Goal: Task Accomplishment & Management: Use online tool/utility

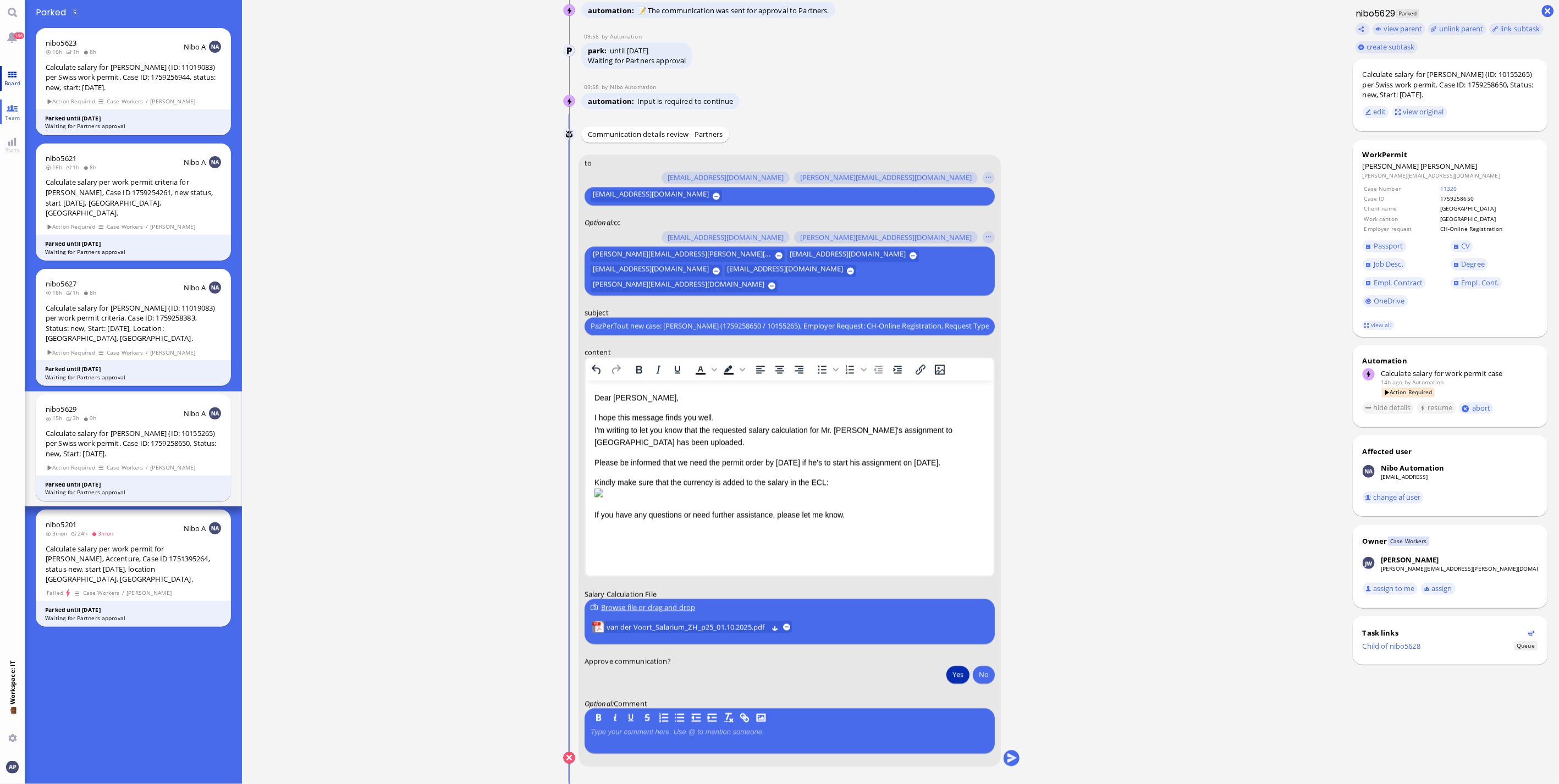
click at [12, 75] on link "Board" at bounding box center [12, 78] width 25 height 25
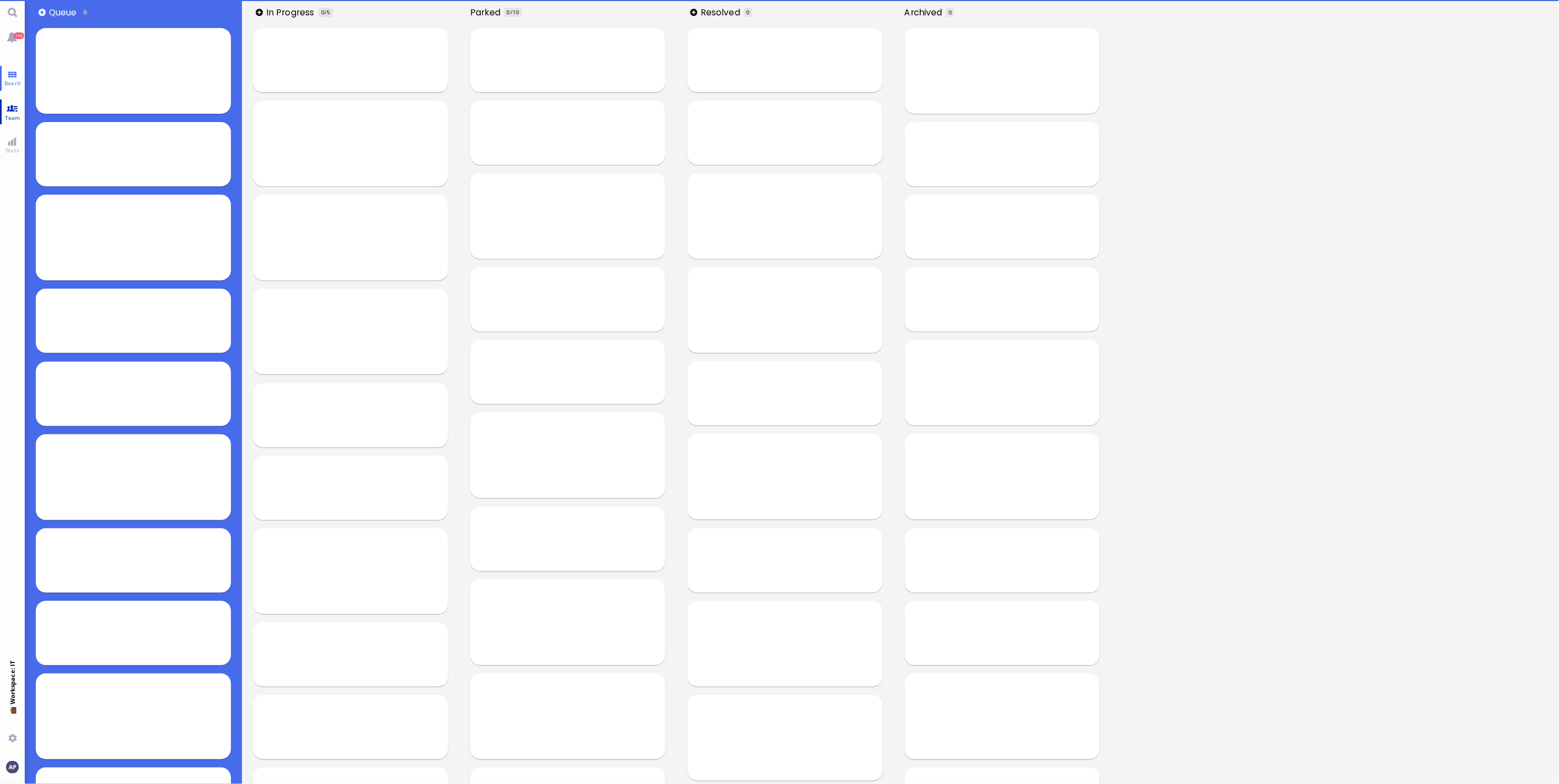
click at [2, 107] on link "Team" at bounding box center [12, 111] width 25 height 25
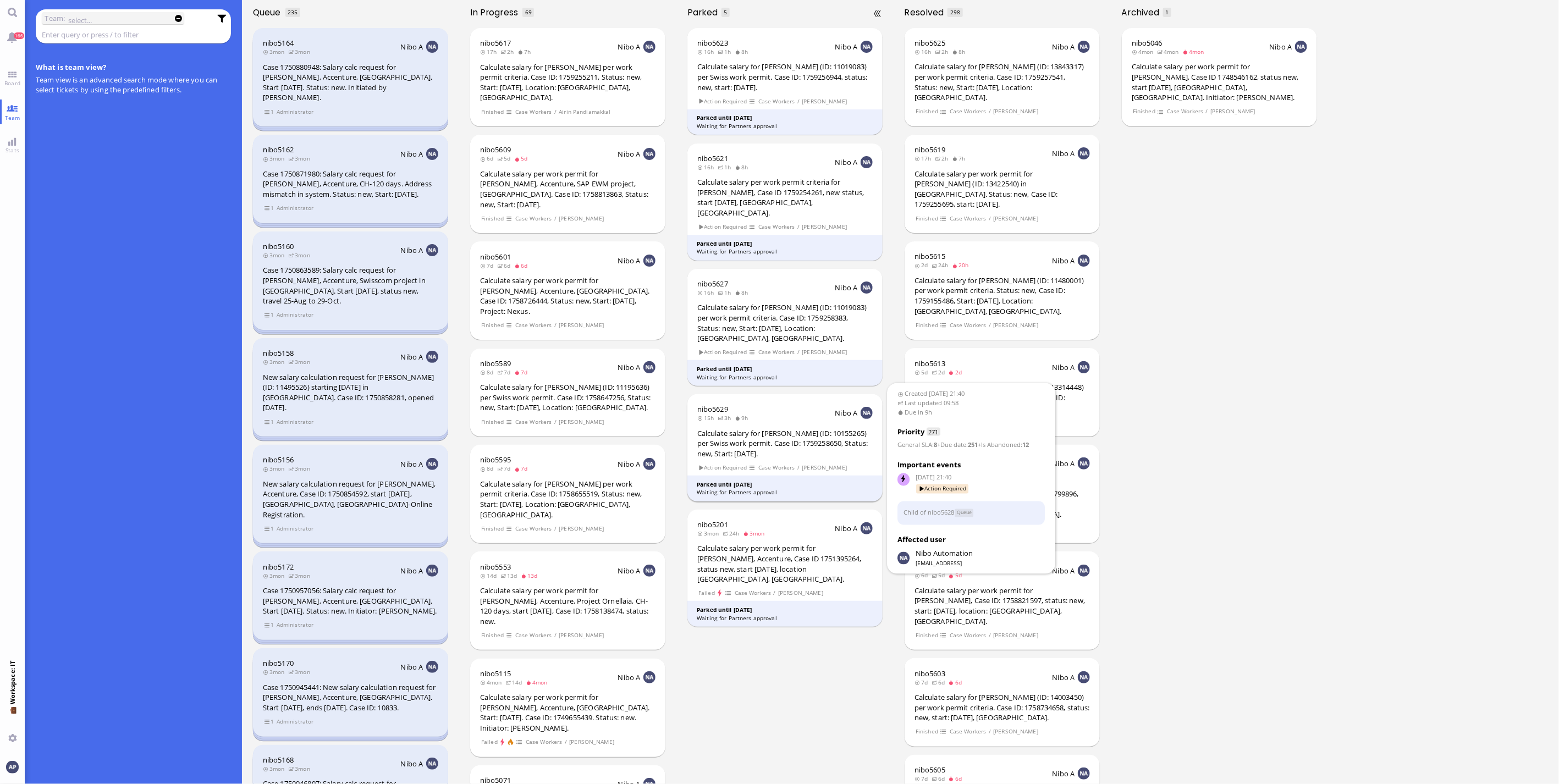
click at [757, 428] on div "Calculate salary for [PERSON_NAME] (ID: 10155265) per Swiss work permit. Case I…" at bounding box center [785, 443] width 176 height 31
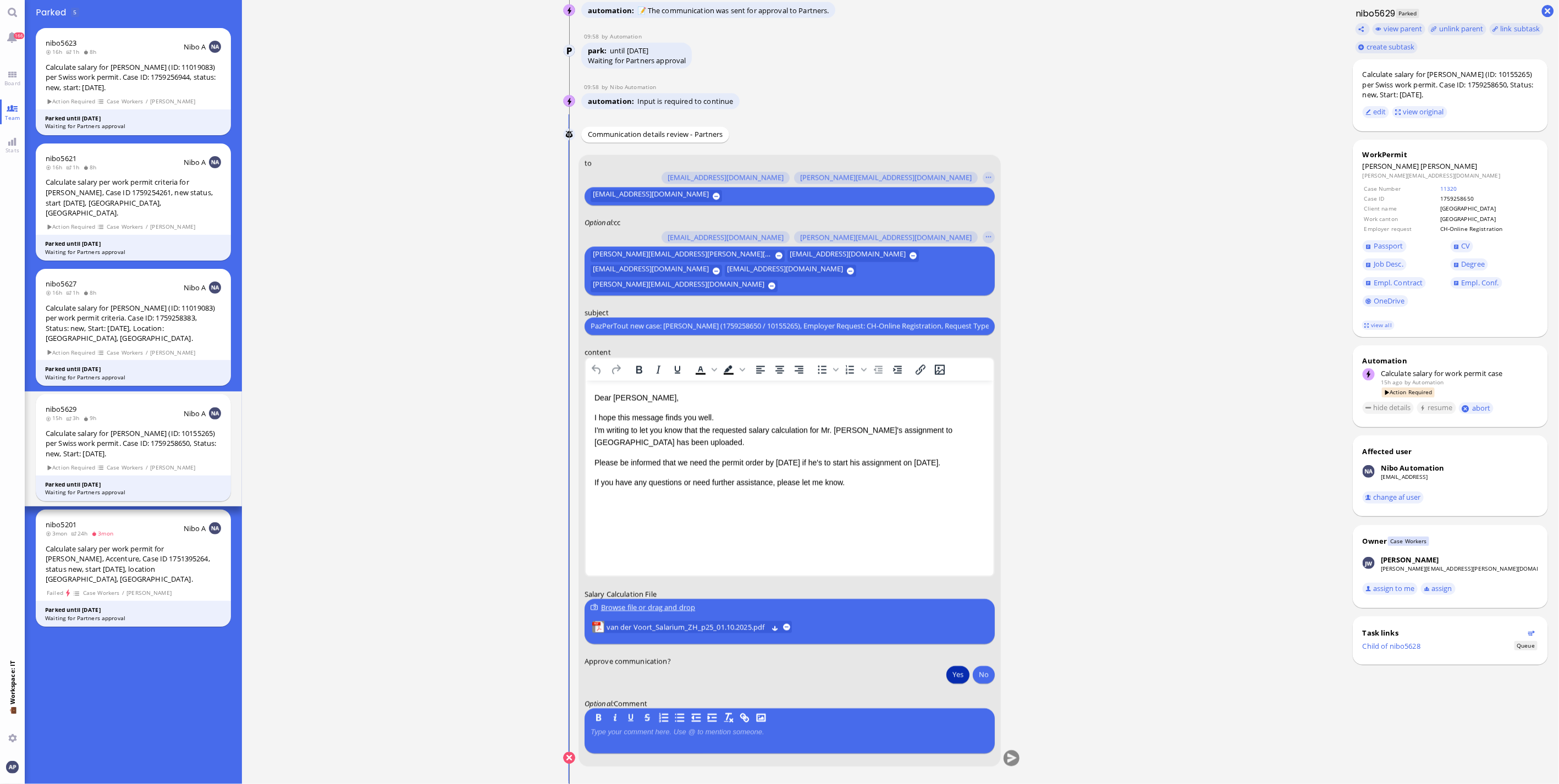
click at [947, 676] on button "Yes" at bounding box center [958, 674] width 23 height 18
click at [1013, 759] on button "submit" at bounding box center [1011, 758] width 16 height 16
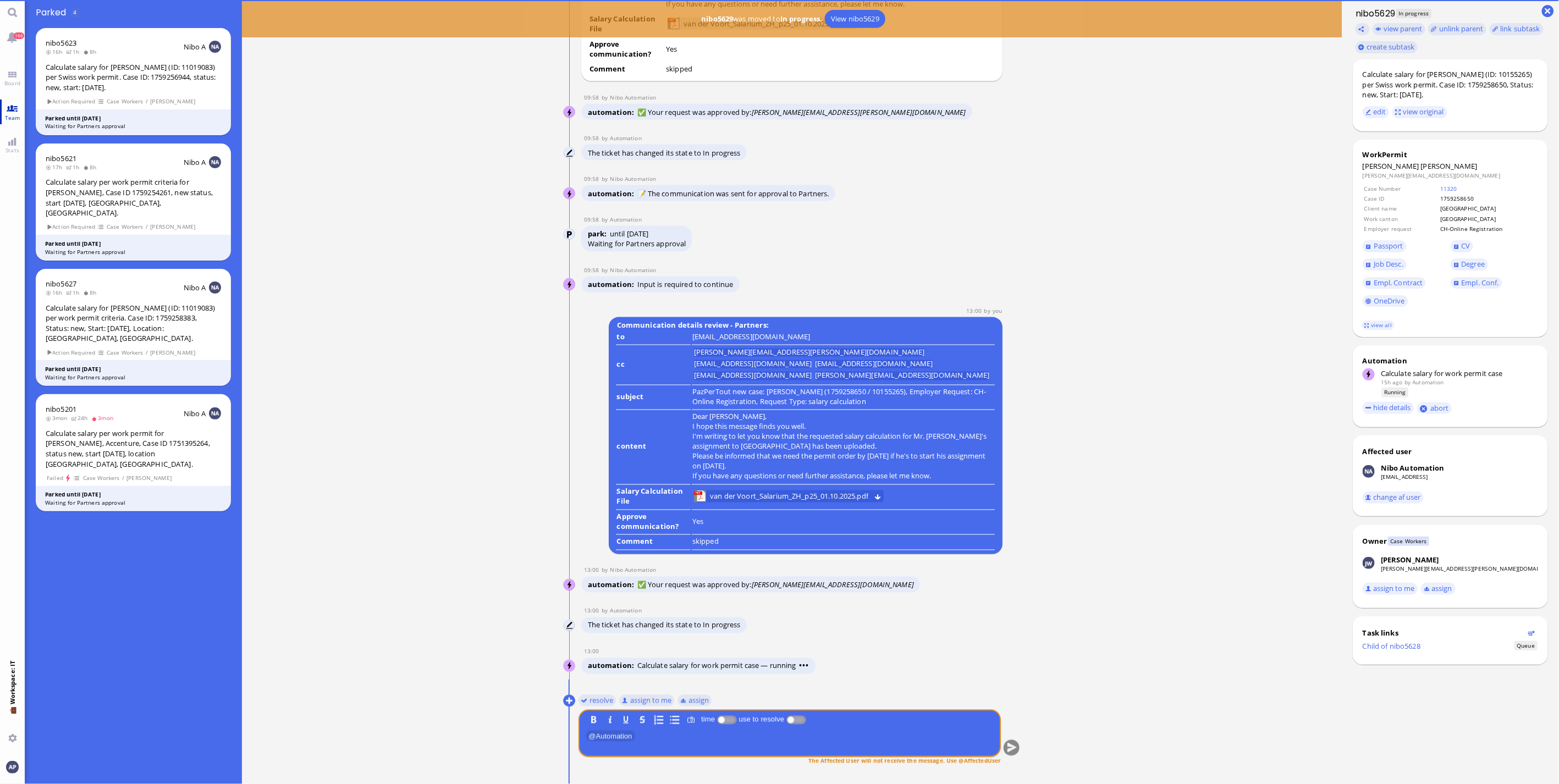
drag, startPoint x: 7, startPoint y: 82, endPoint x: 8, endPoint y: 103, distance: 21.0
click at [7, 82] on span "Board" at bounding box center [12, 83] width 21 height 8
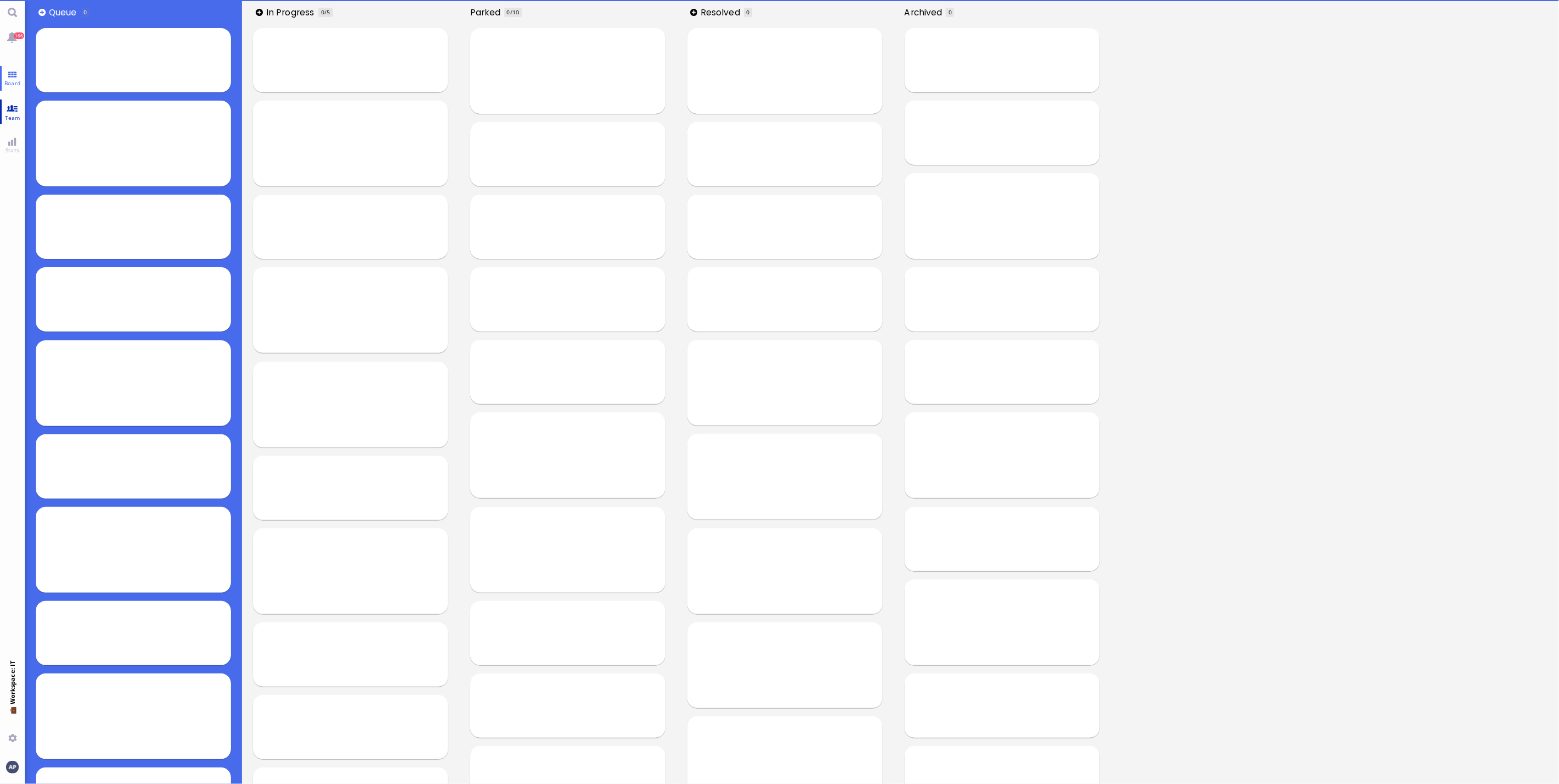
click at [8, 108] on link "Team" at bounding box center [12, 111] width 25 height 25
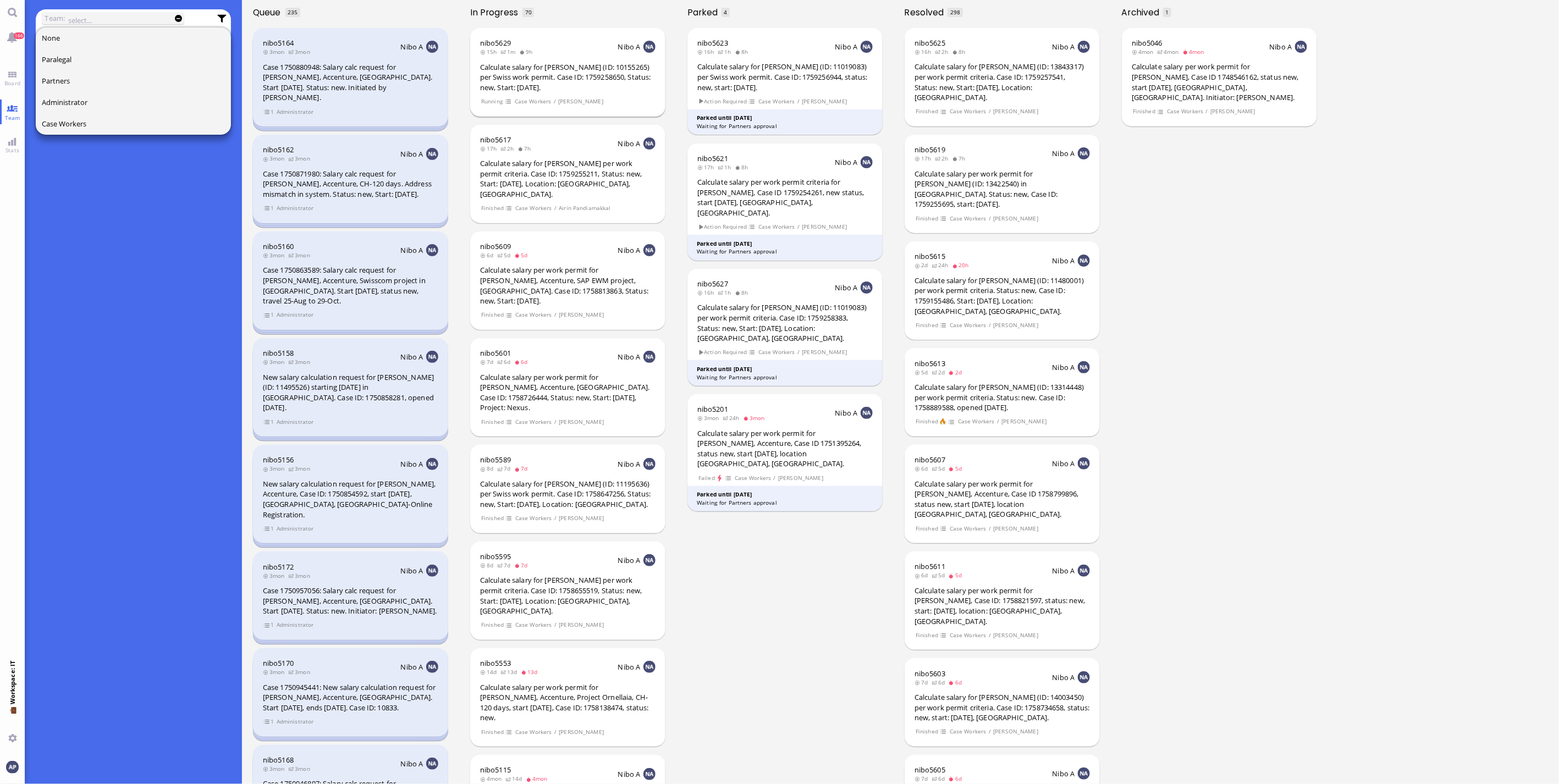
click at [560, 58] on div "nibo5629 15h 1m 9h Nibo A Calculate salary for [PERSON_NAME] (ID: 10155265) per…" at bounding box center [568, 71] width 195 height 88
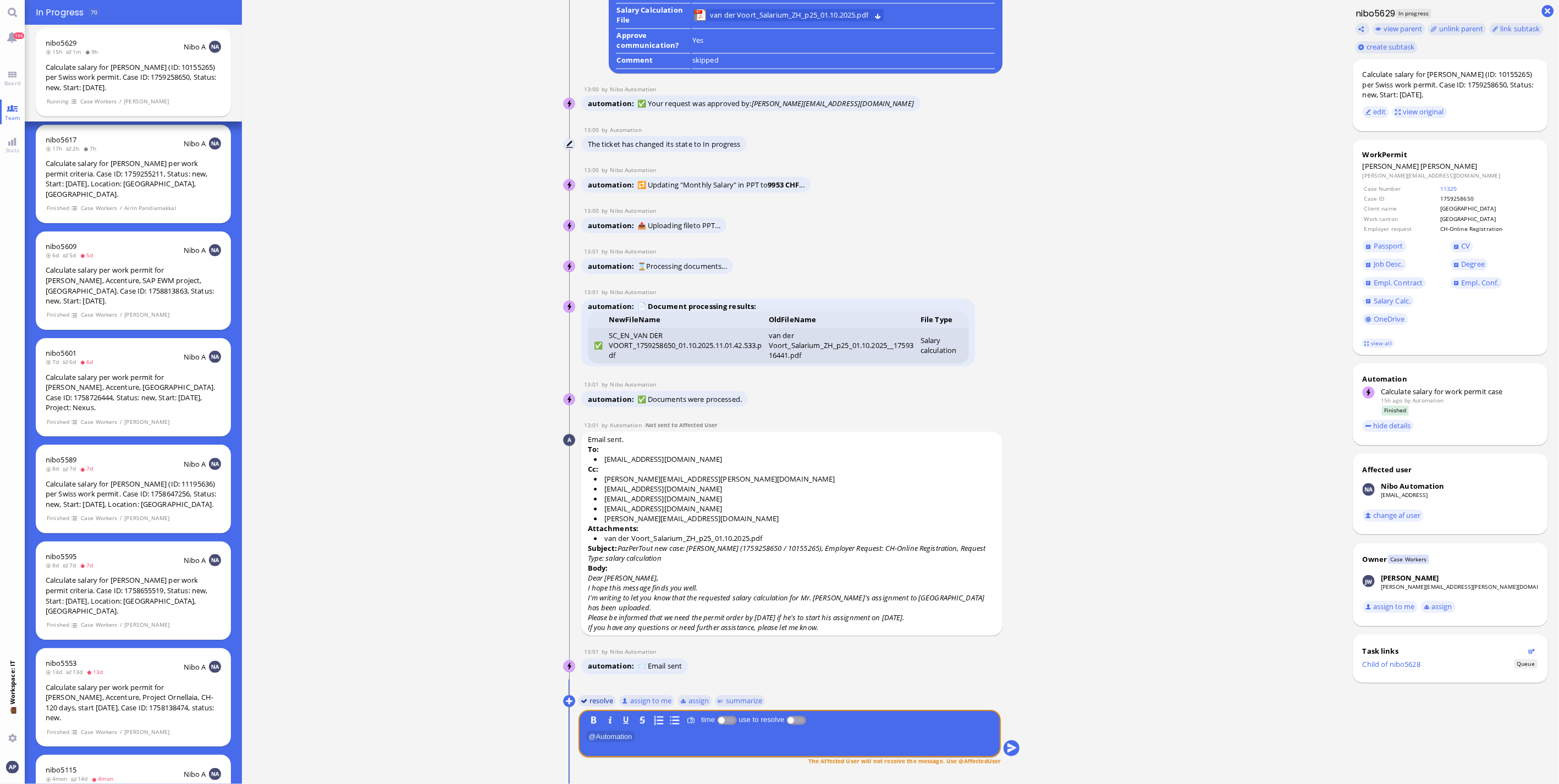
click at [590, 701] on button "resolve" at bounding box center [597, 701] width 38 height 12
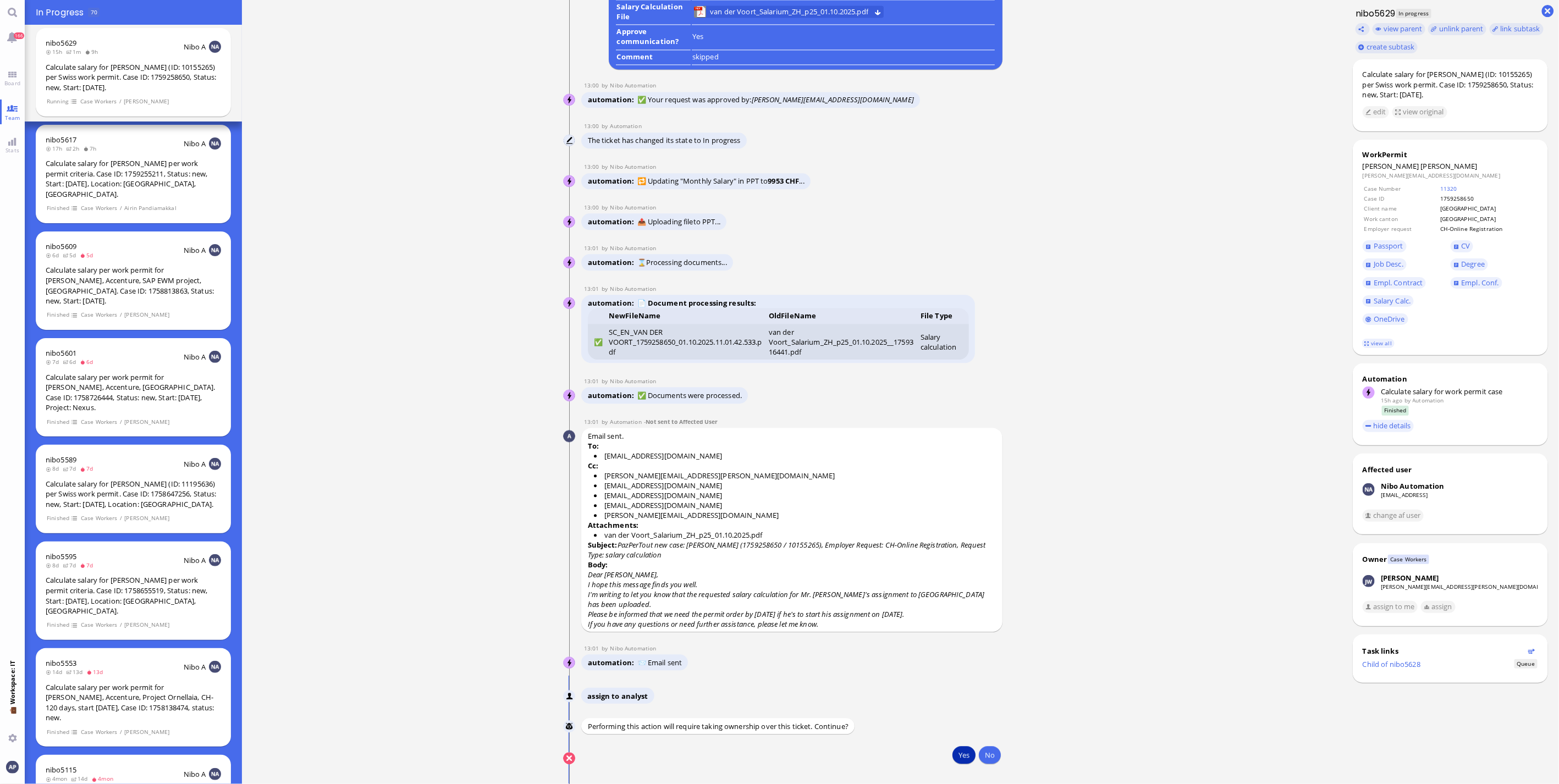
click at [953, 752] on button "Yes" at bounding box center [964, 754] width 23 height 18
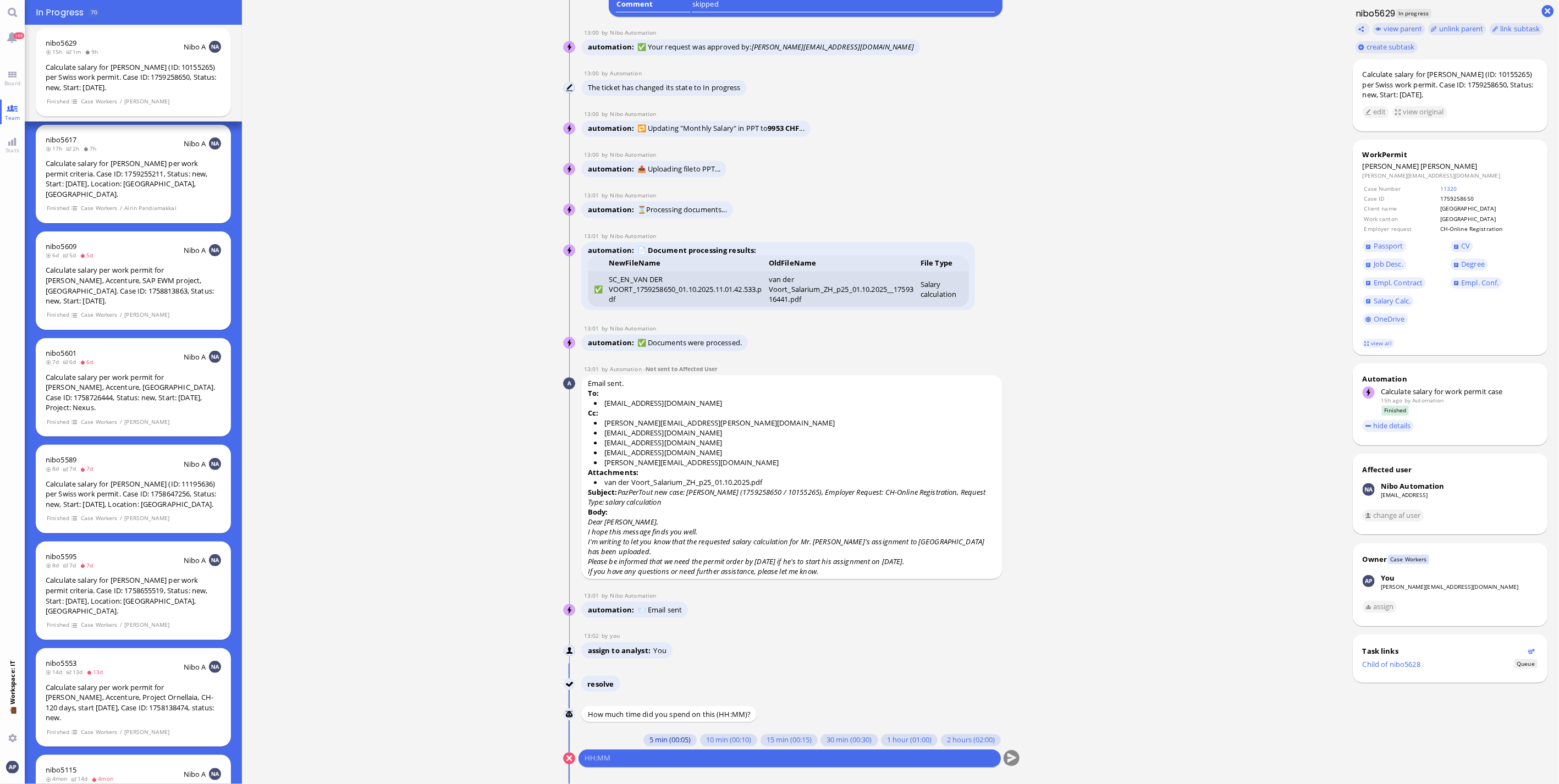
click at [658, 737] on button "5 min (00:05)" at bounding box center [670, 740] width 53 height 12
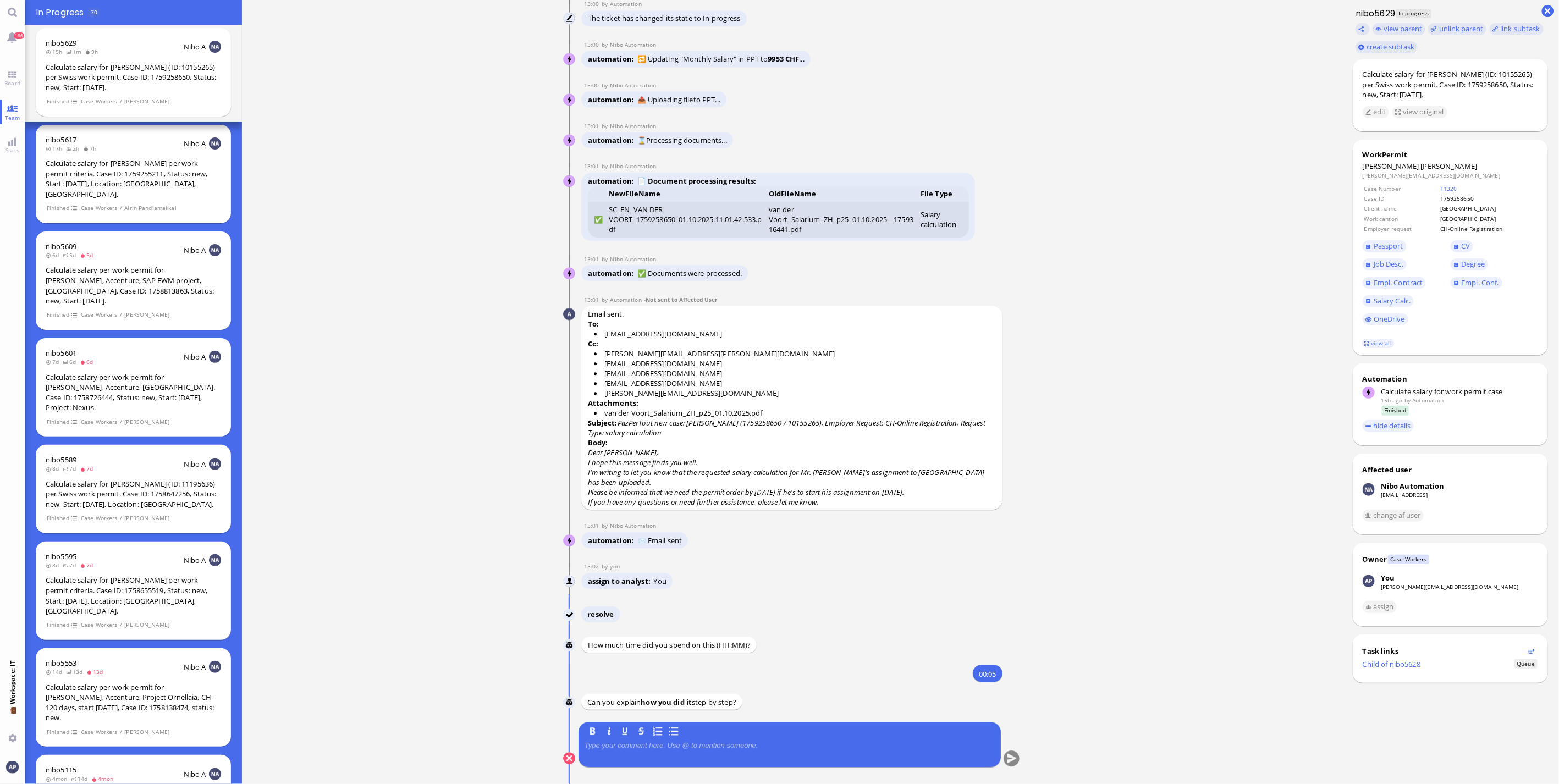
click at [844, 757] on div at bounding box center [790, 753] width 410 height 23
click at [838, 745] on p at bounding box center [790, 745] width 410 height 9
click at [1004, 760] on button "submit" at bounding box center [1011, 758] width 16 height 16
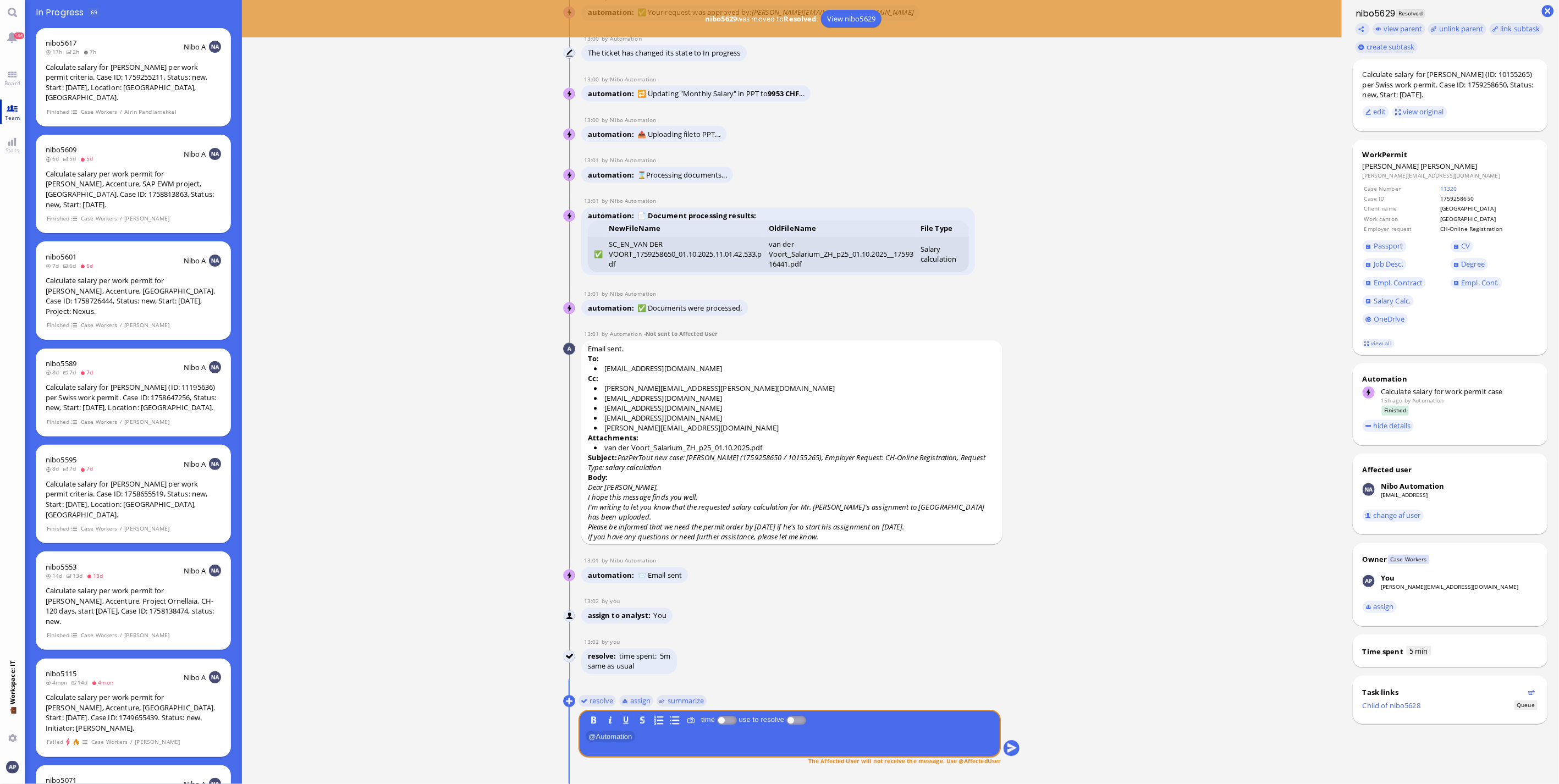
drag, startPoint x: 8, startPoint y: 80, endPoint x: 7, endPoint y: 105, distance: 25.0
click at [8, 80] on span "Board" at bounding box center [12, 83] width 21 height 8
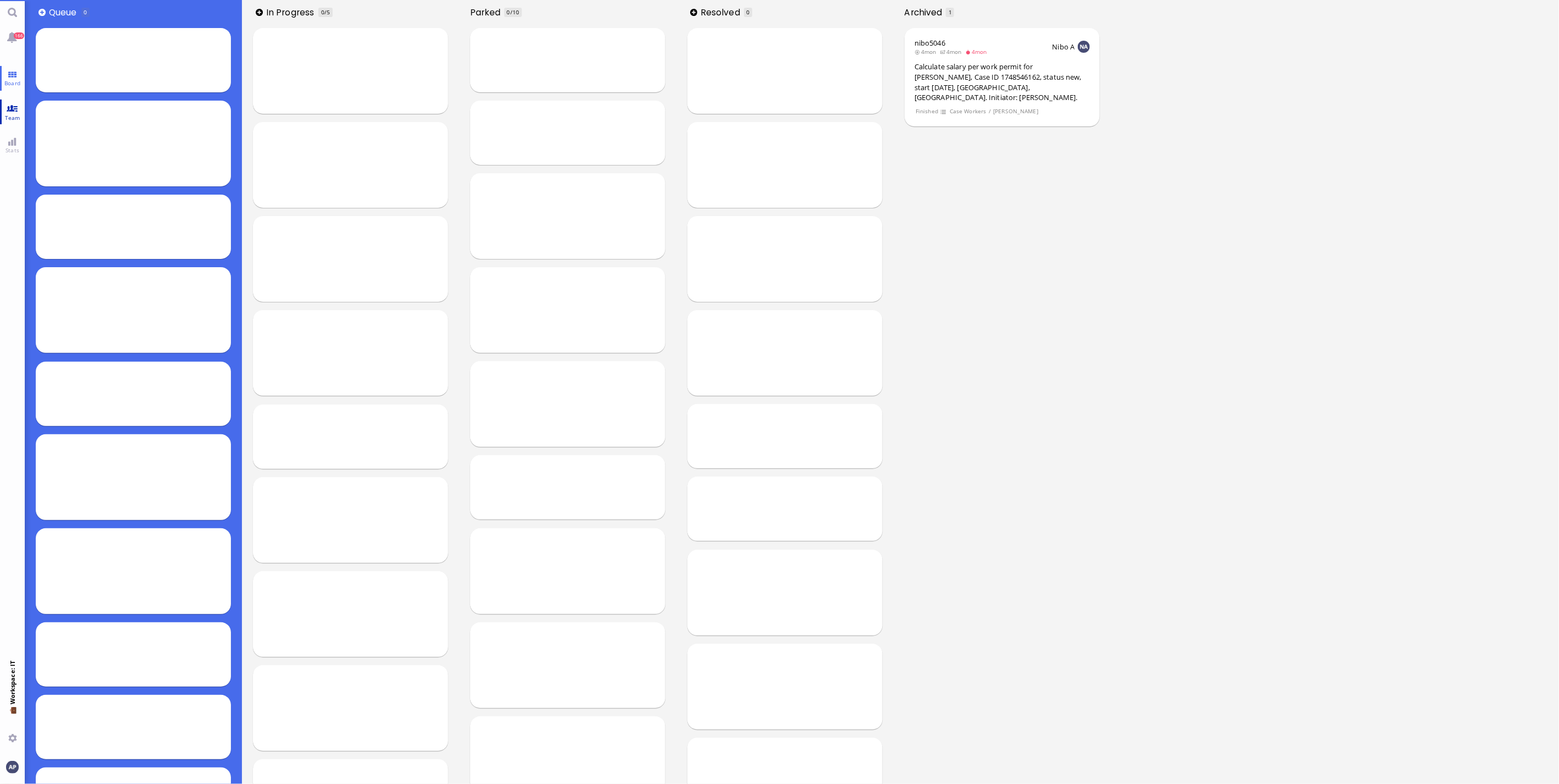
click at [7, 109] on link "Team" at bounding box center [12, 111] width 25 height 25
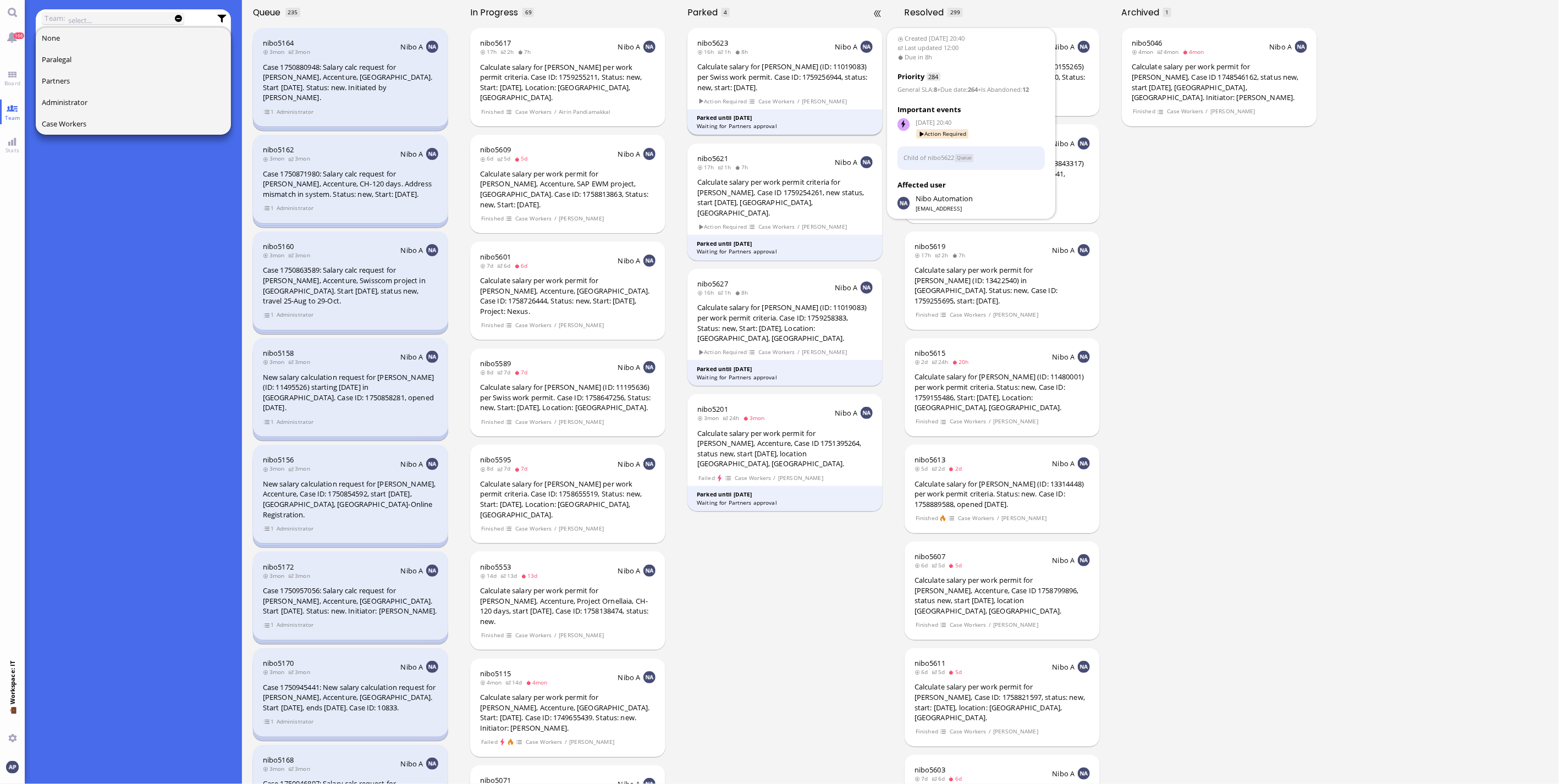
click at [795, 88] on div "Calculate salary for [PERSON_NAME] (ID: 11019083) per Swiss work permit. Case I…" at bounding box center [785, 77] width 176 height 31
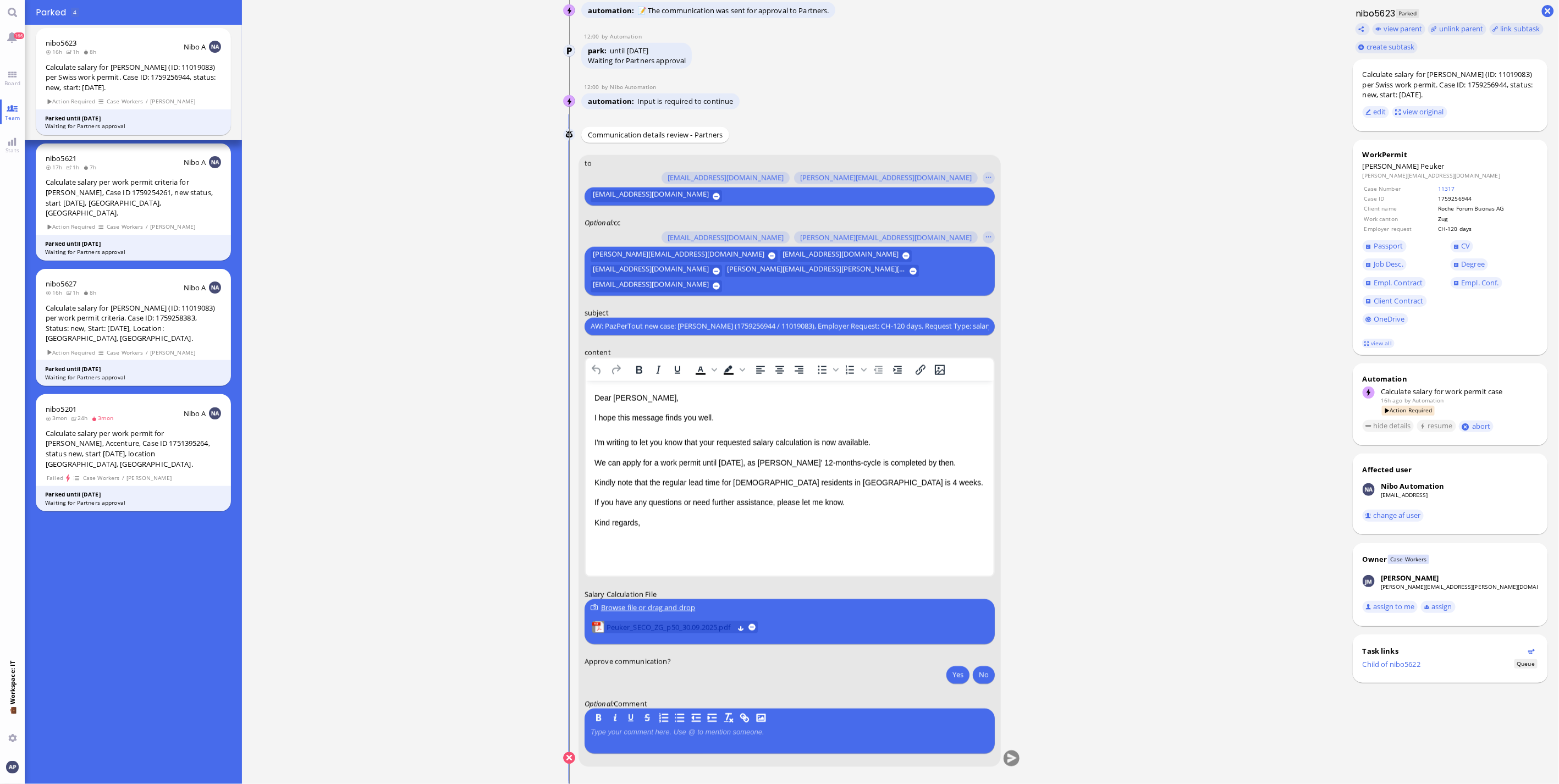
click at [657, 629] on span "Peuker_SECO_ZG_p50_30.09.2025.pdf" at bounding box center [670, 627] width 127 height 12
click at [951, 675] on button "Yes" at bounding box center [958, 674] width 23 height 18
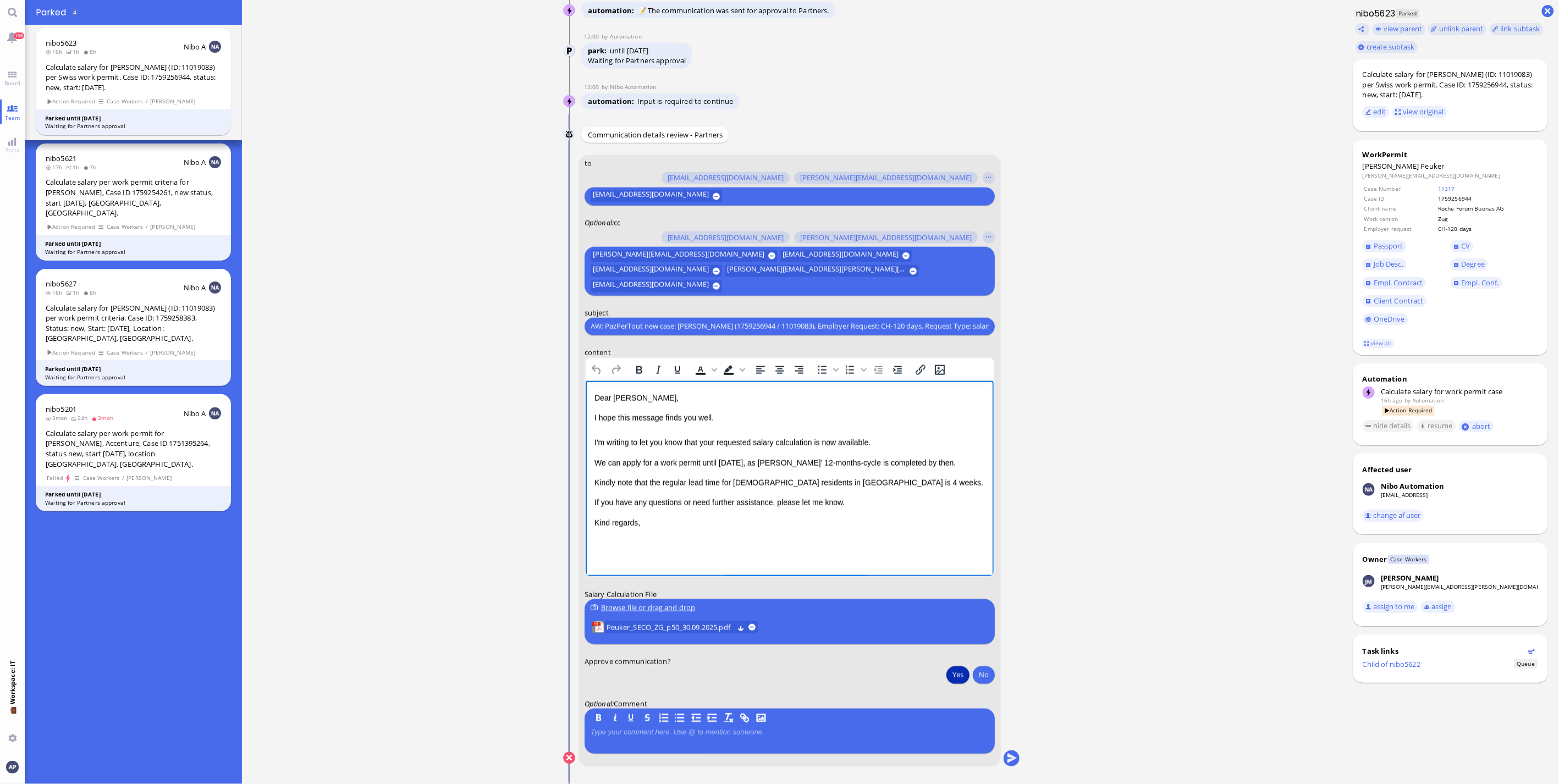
click at [810, 481] on span "Kindly note that the regular lead time for [DEMOGRAPHIC_DATA] residents in [GEO…" at bounding box center [788, 482] width 389 height 9
click at [800, 480] on span "Kindly note that the regular lead time for [DEMOGRAPHIC_DATA] residents in [GEO…" at bounding box center [788, 482] width 389 height 9
drag, startPoint x: 874, startPoint y: 480, endPoint x: 881, endPoint y: 489, distance: 11.4
click at [876, 481] on span "Kindly note that the regular lead time for [DEMOGRAPHIC_DATA] residents in [GEO…" at bounding box center [787, 488] width 386 height 21
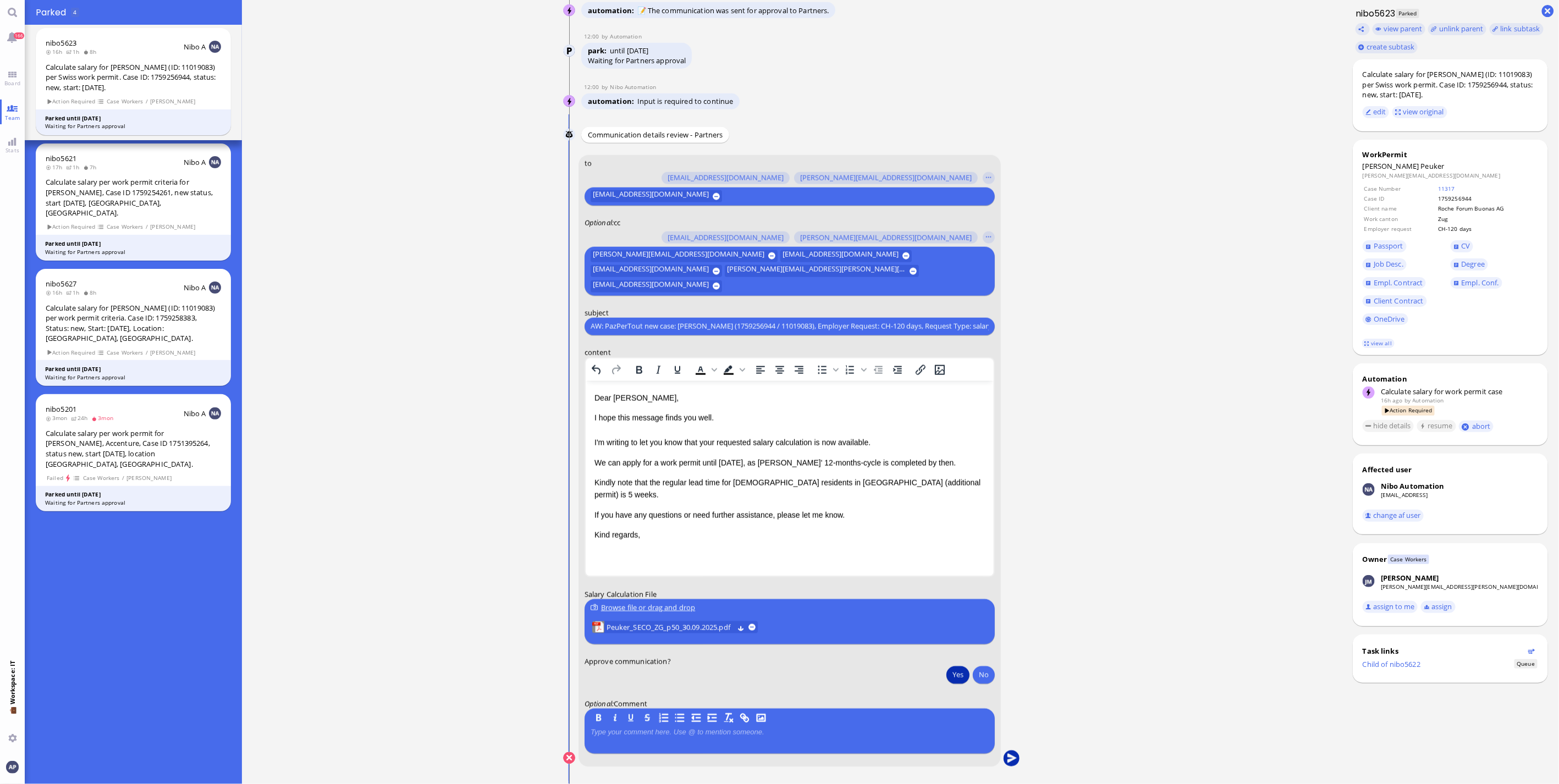
click at [1008, 761] on button "submit" at bounding box center [1011, 758] width 16 height 16
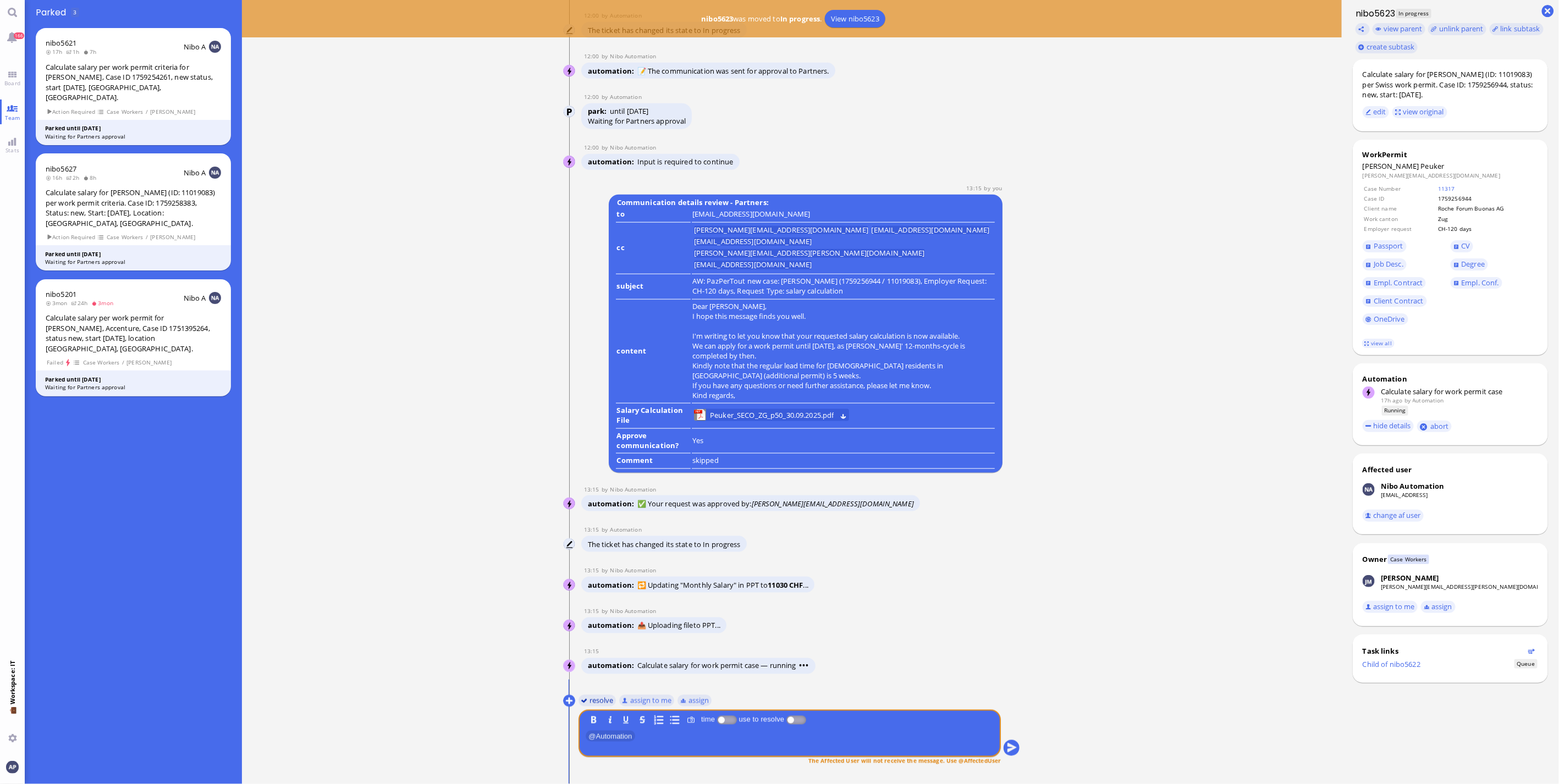
click at [595, 699] on button "resolve" at bounding box center [597, 701] width 38 height 12
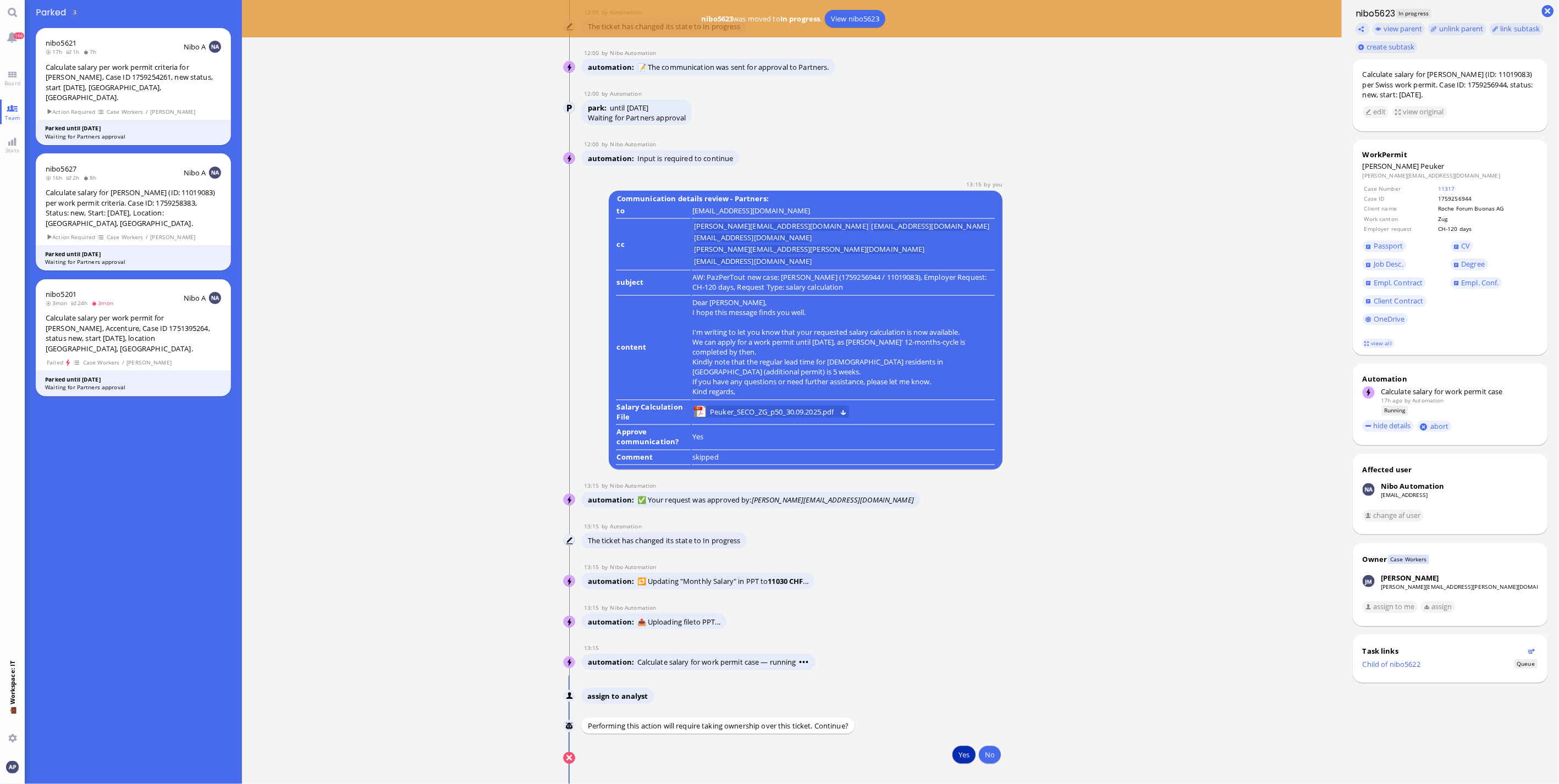
click at [960, 756] on button "Yes" at bounding box center [964, 754] width 23 height 18
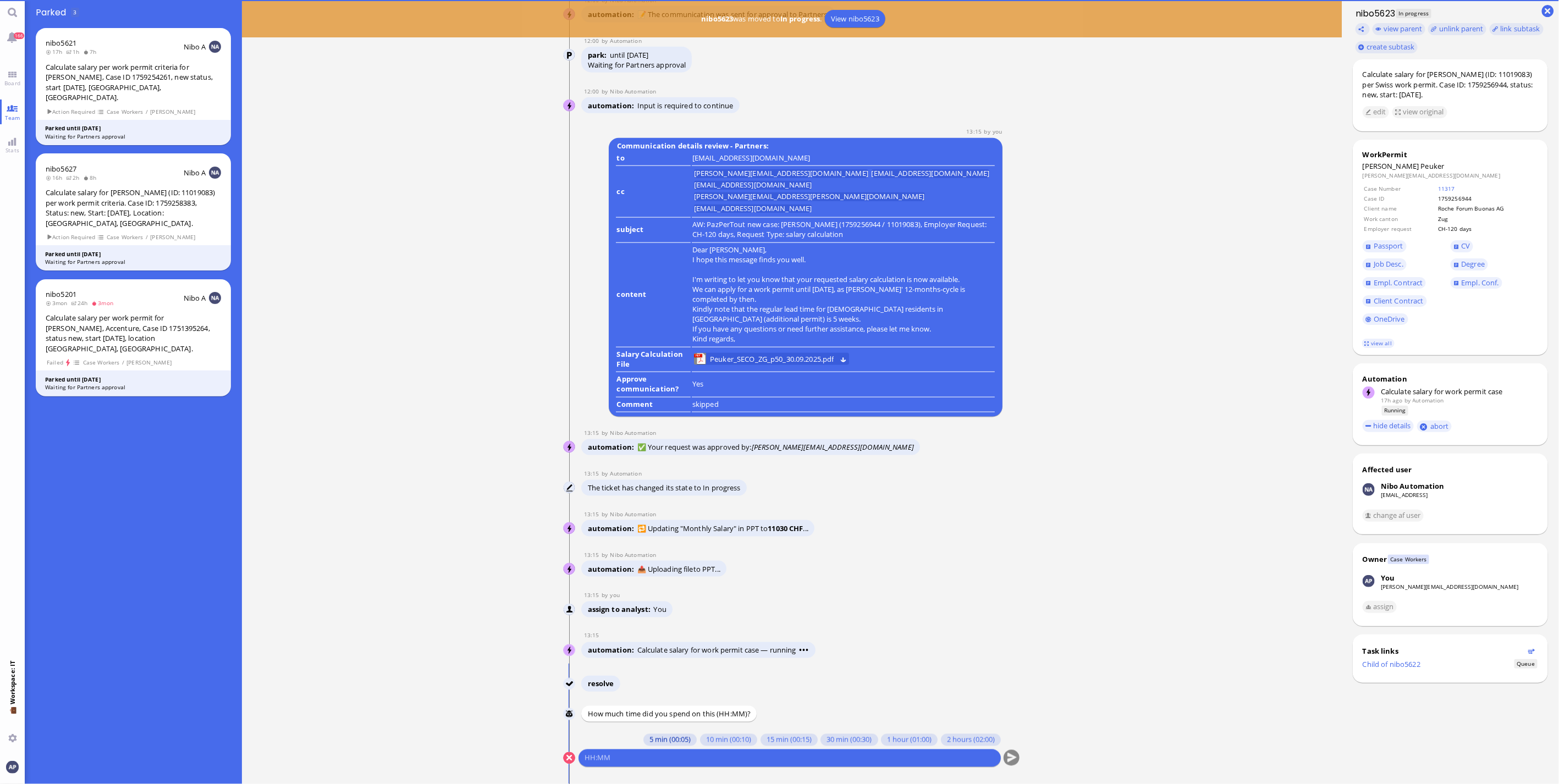
click at [672, 739] on button "5 min (00:05)" at bounding box center [670, 740] width 53 height 12
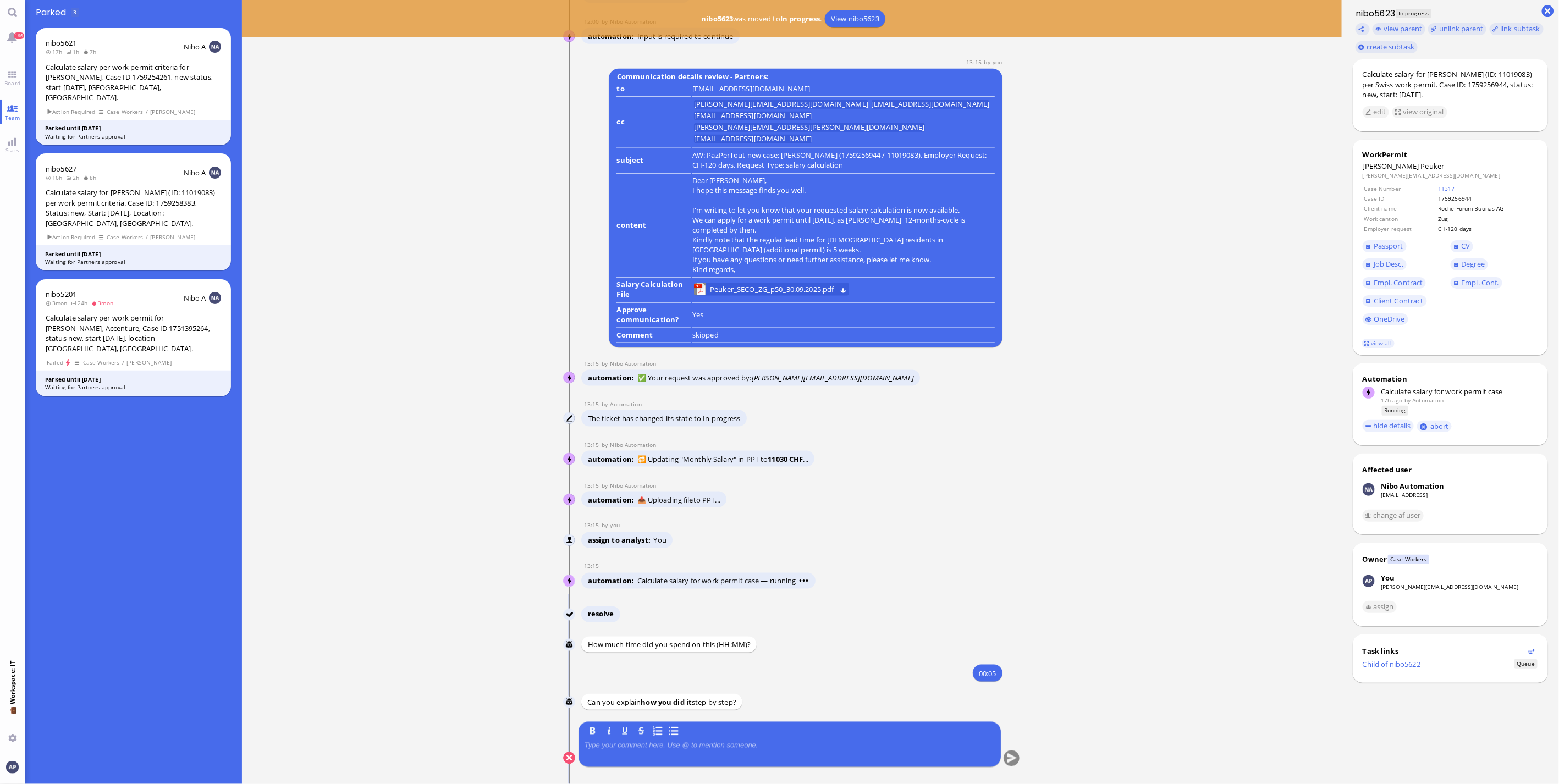
click at [670, 740] on quill-editor at bounding box center [790, 751] width 410 height 25
click at [668, 746] on p at bounding box center [790, 745] width 410 height 9
click at [1007, 757] on button "submit" at bounding box center [1011, 758] width 16 height 16
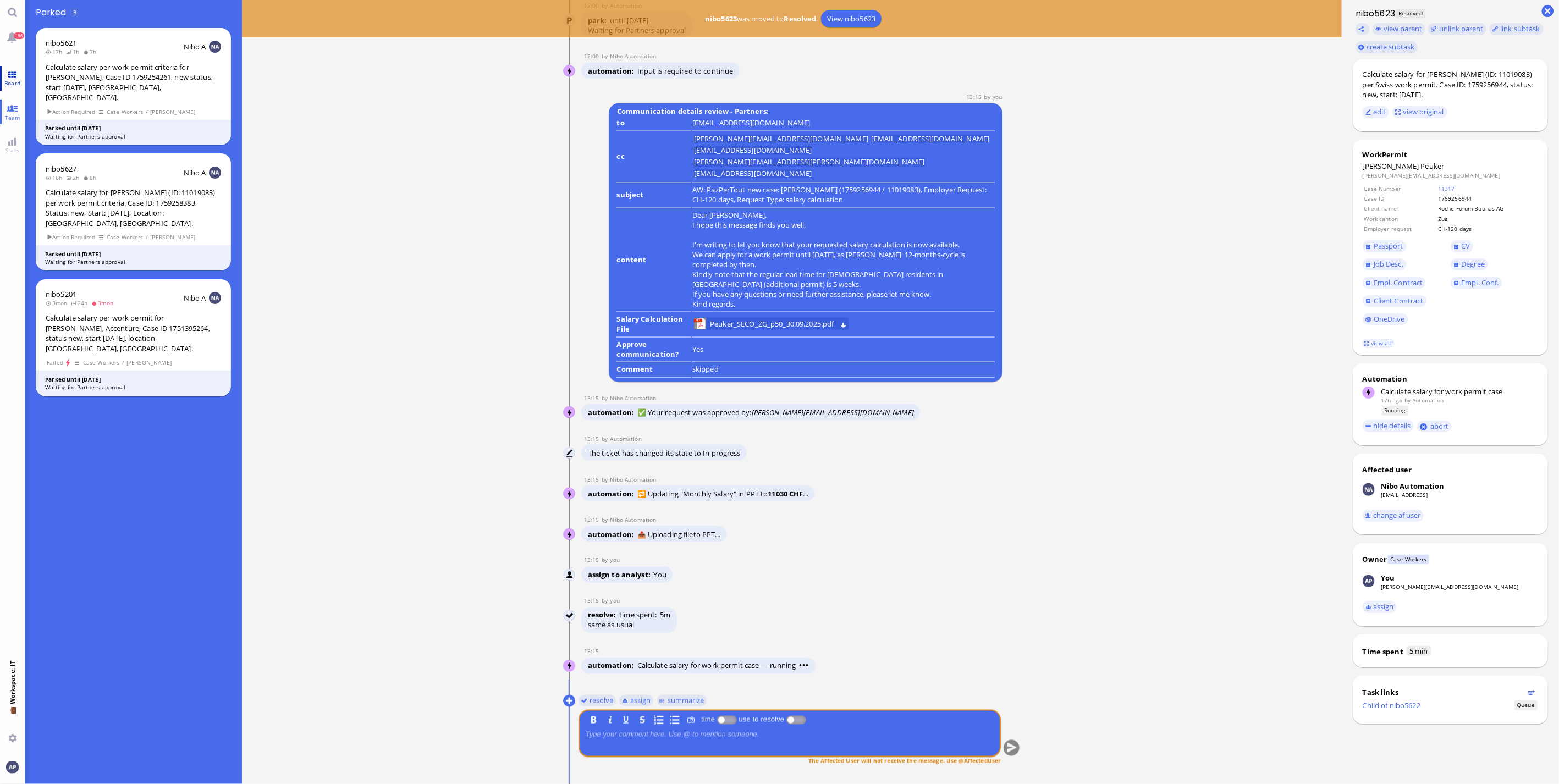
click at [11, 75] on link "Board" at bounding box center [12, 78] width 25 height 25
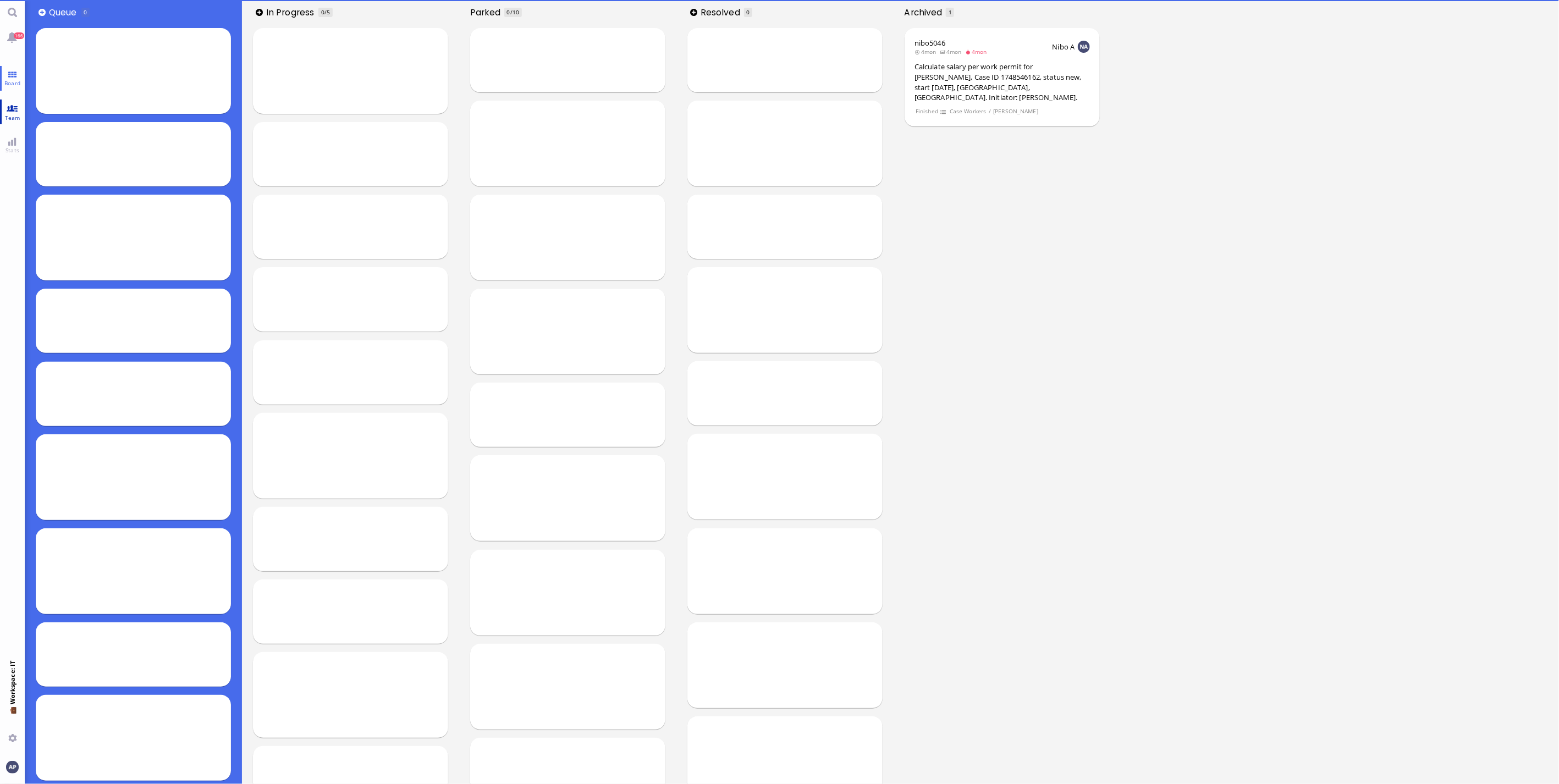
click at [11, 107] on link "Team" at bounding box center [12, 111] width 25 height 25
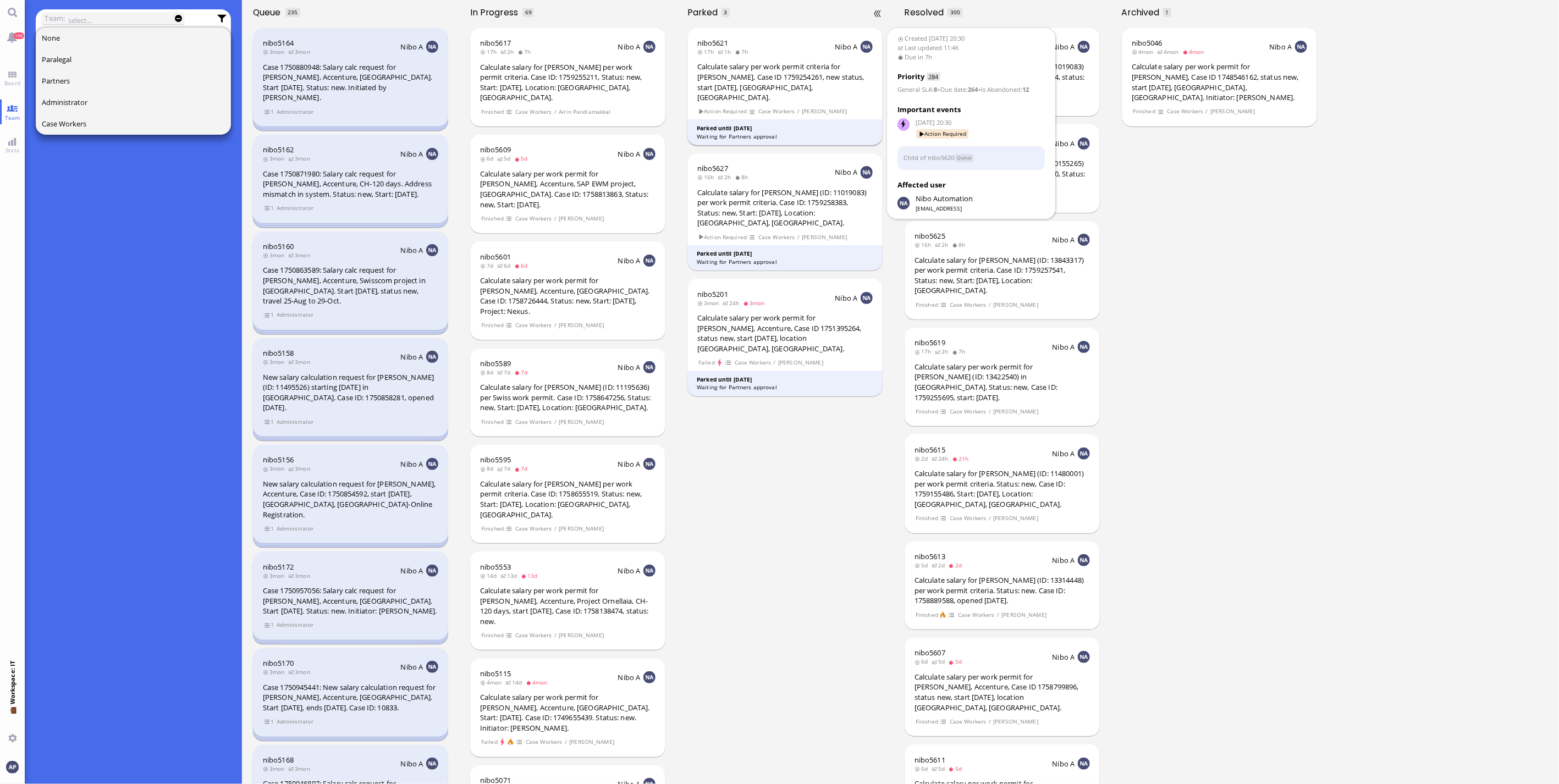
click at [804, 94] on div "nibo5621 17h 1h 7h Nibo A Calculate salary per work permit criteria for [PERSON…" at bounding box center [785, 87] width 195 height 117
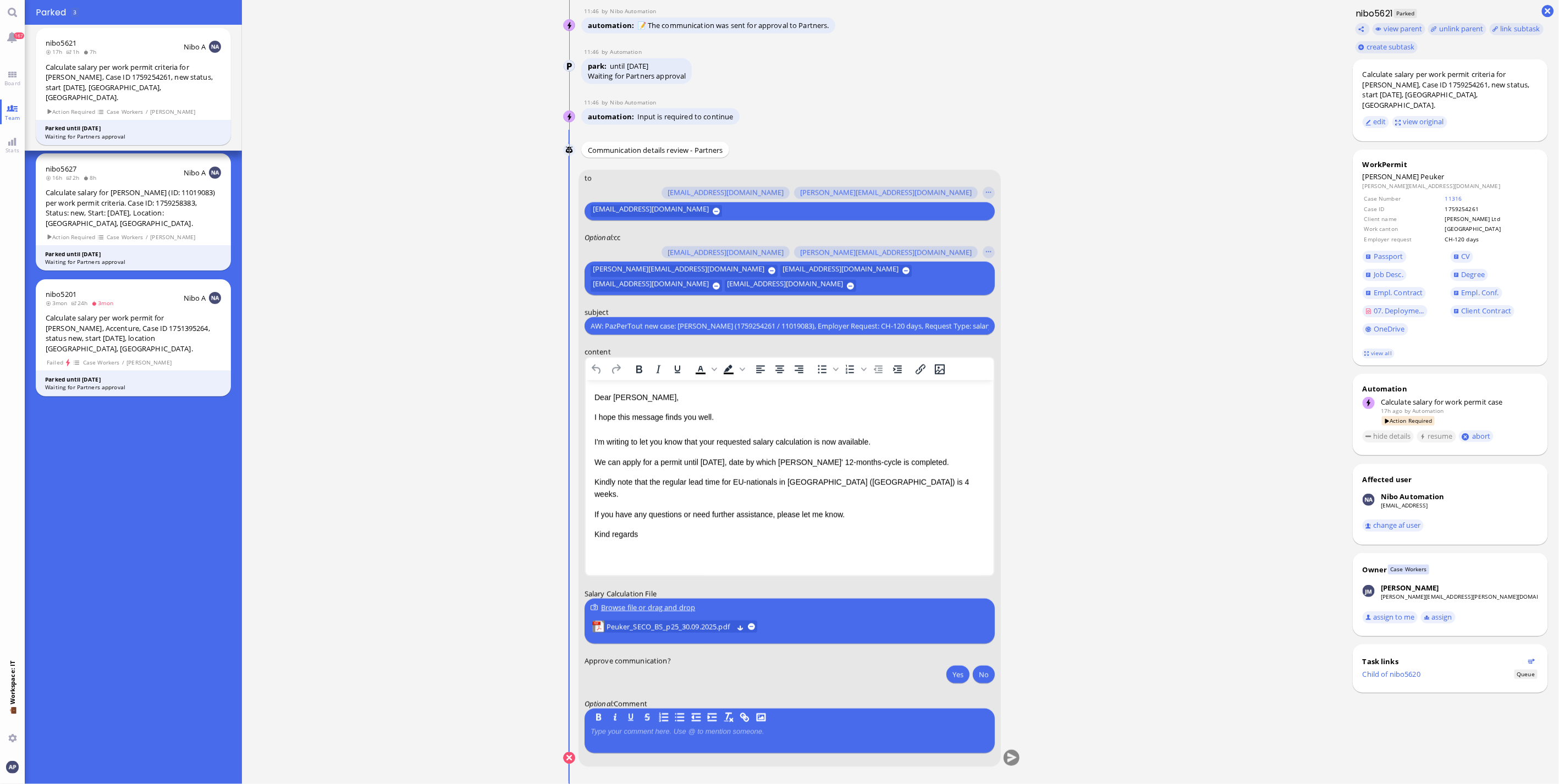
click at [810, 483] on p "Kindly note that the regular lead time for EU-nationals in [GEOGRAPHIC_DATA] ([…" at bounding box center [789, 488] width 390 height 25
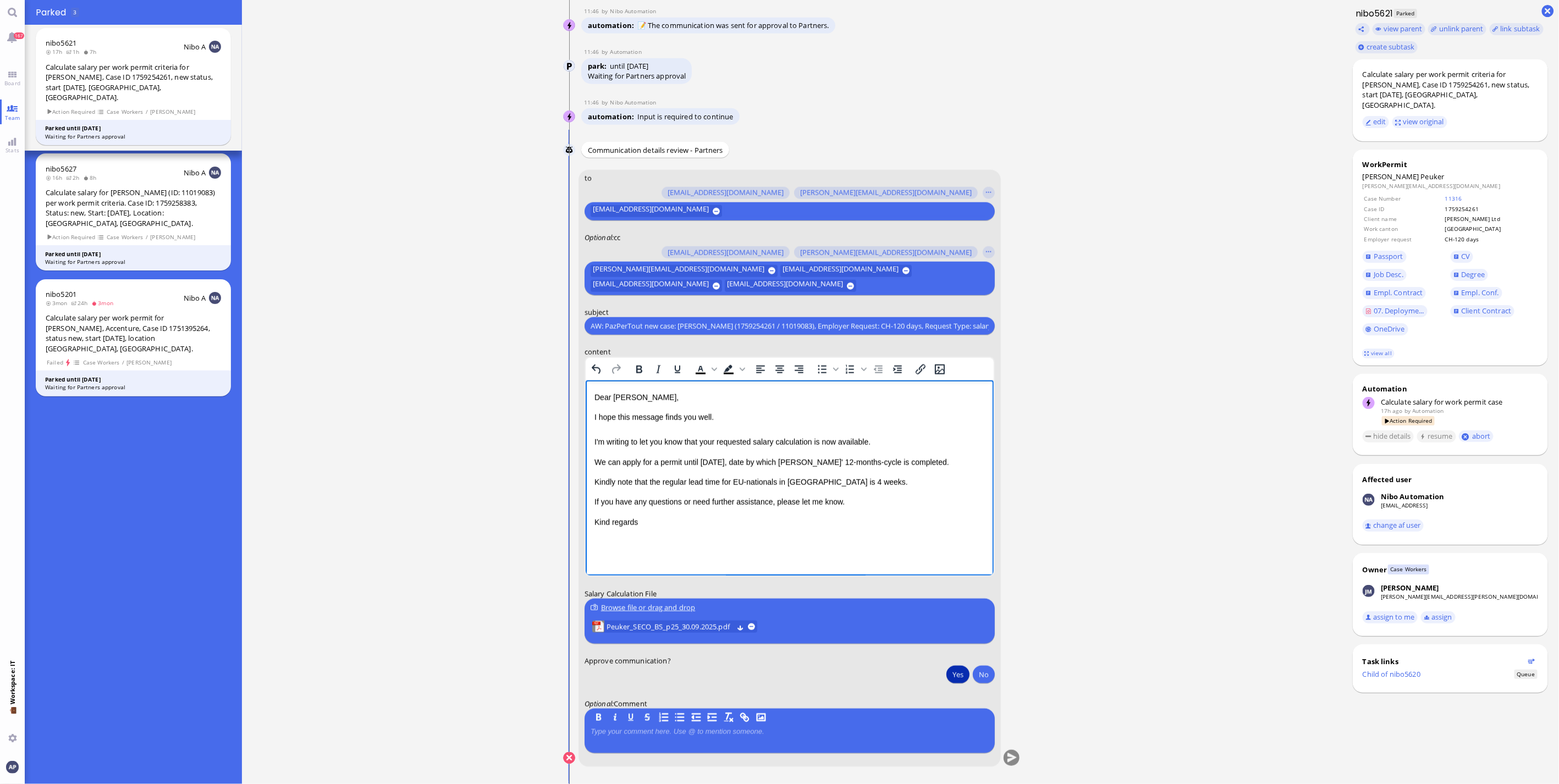
click at [955, 675] on button "Yes" at bounding box center [958, 674] width 23 height 18
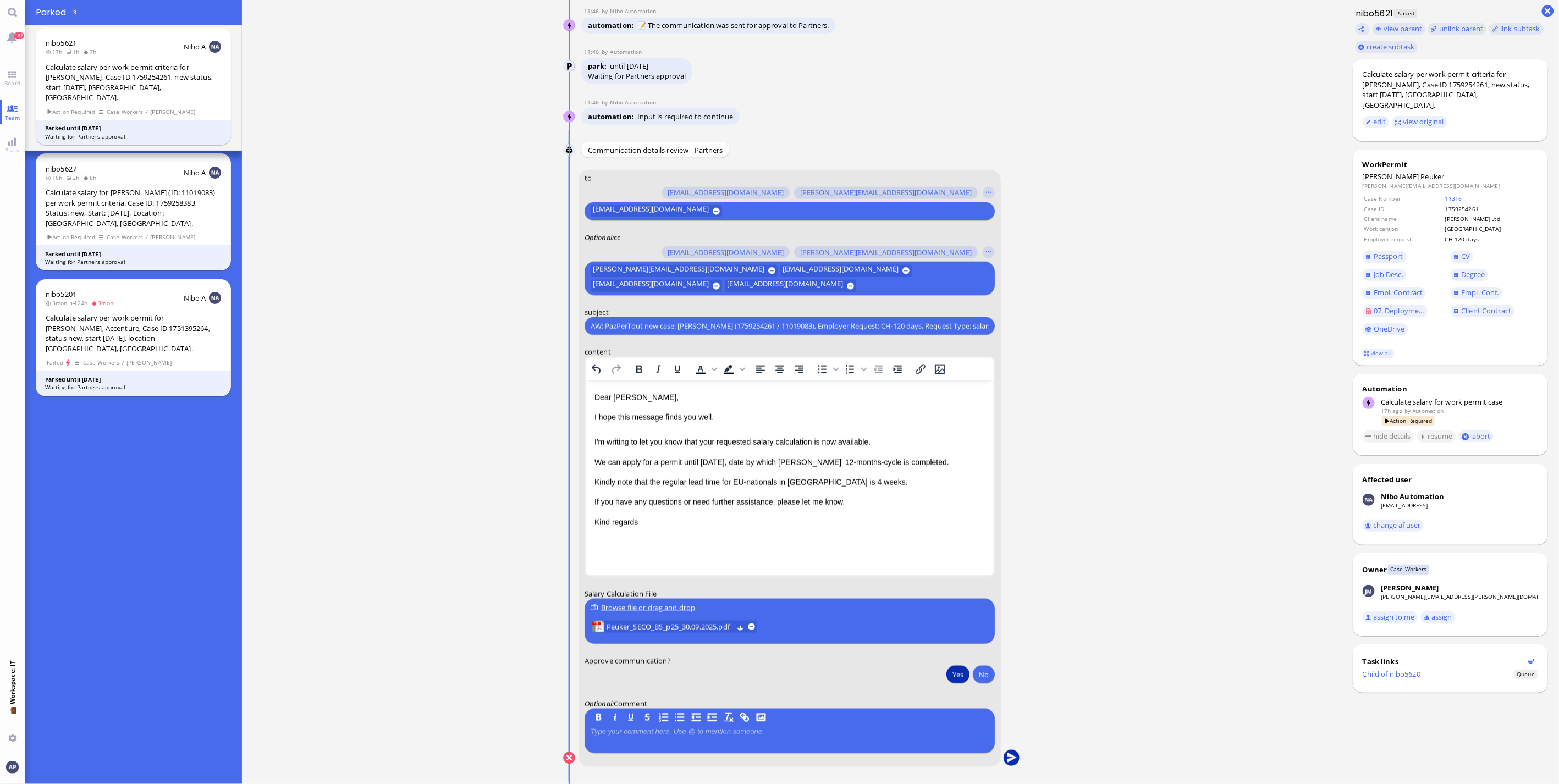
click at [1011, 760] on button "submit" at bounding box center [1011, 758] width 16 height 16
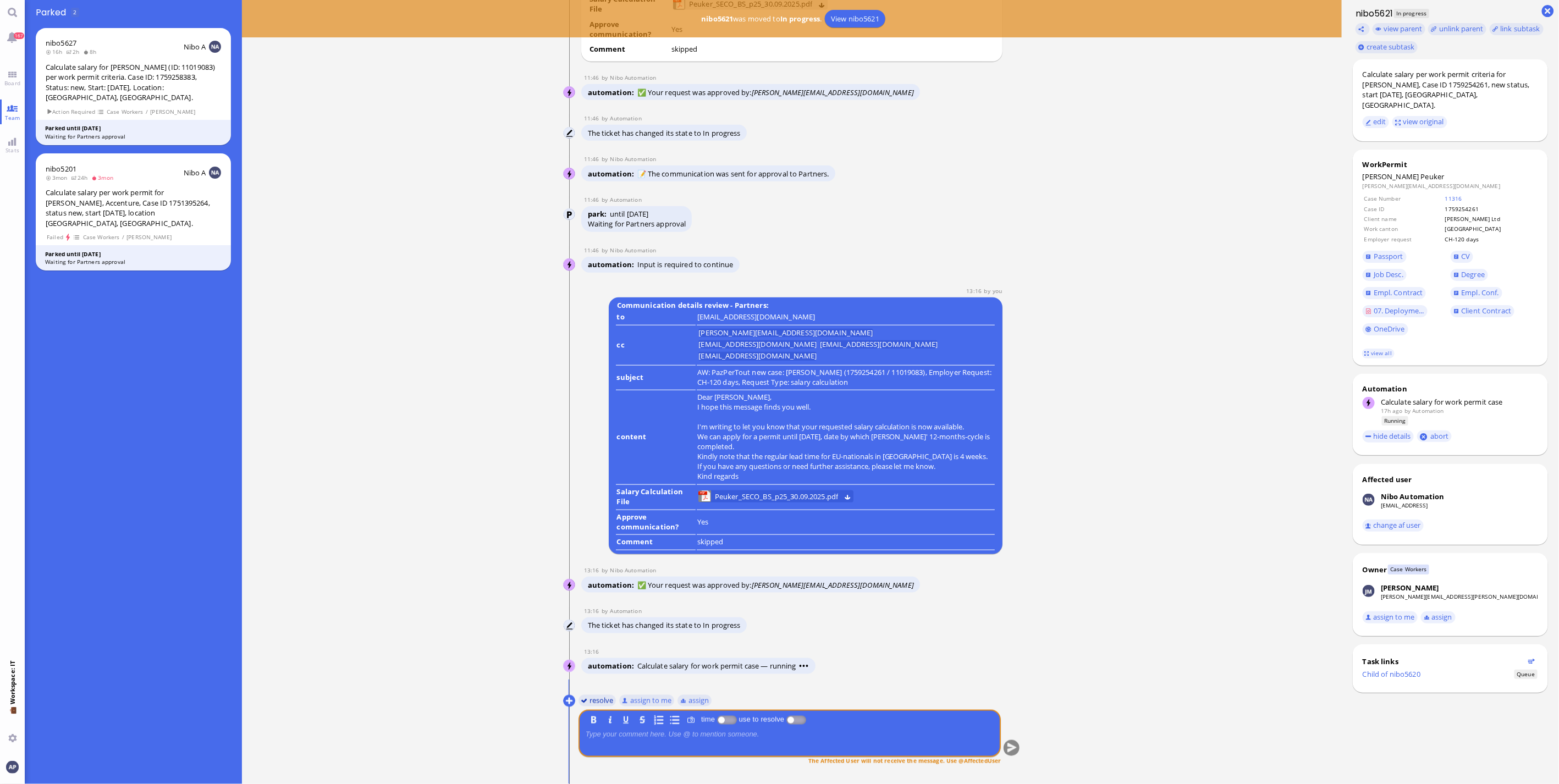
click at [591, 699] on button "resolve" at bounding box center [597, 701] width 38 height 12
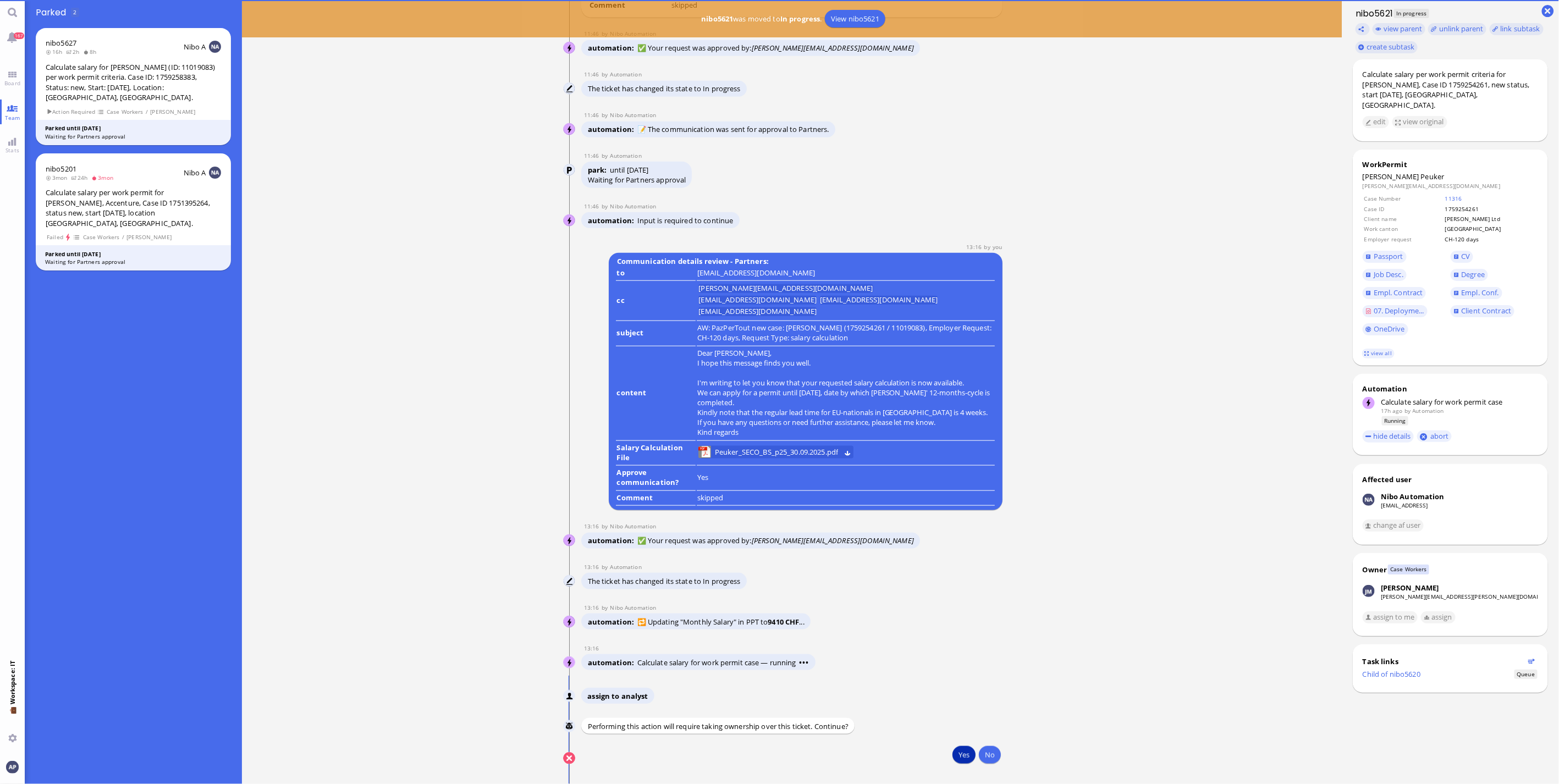
click at [957, 759] on button "Yes" at bounding box center [964, 754] width 23 height 18
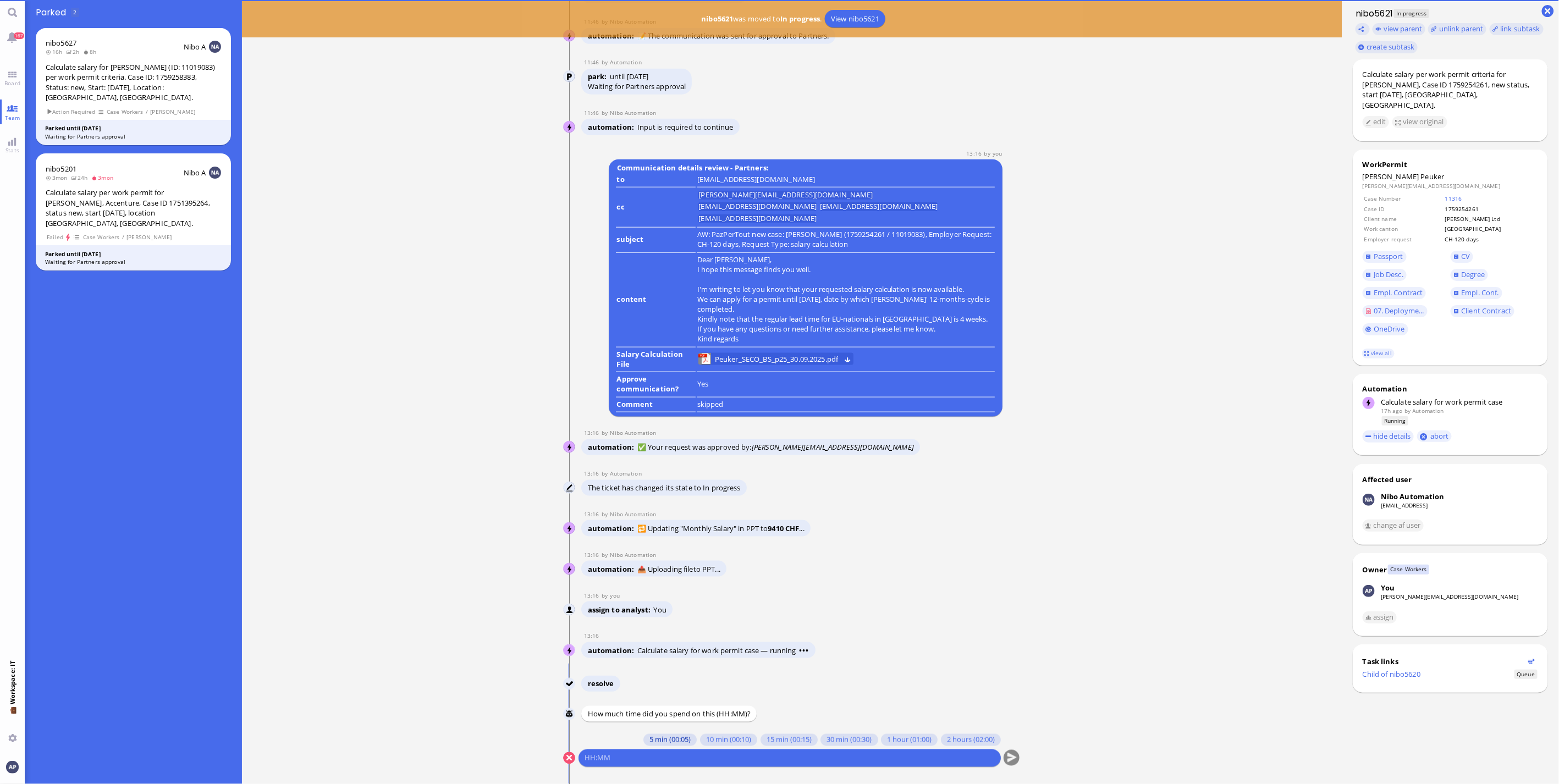
click at [641, 773] on conversation-line "You 5 min (00:05) 10 min (00:10) 15 min (00:15) 30 min (00:30) 1 hour (01:00) 2…" at bounding box center [792, 757] width 458 height 47
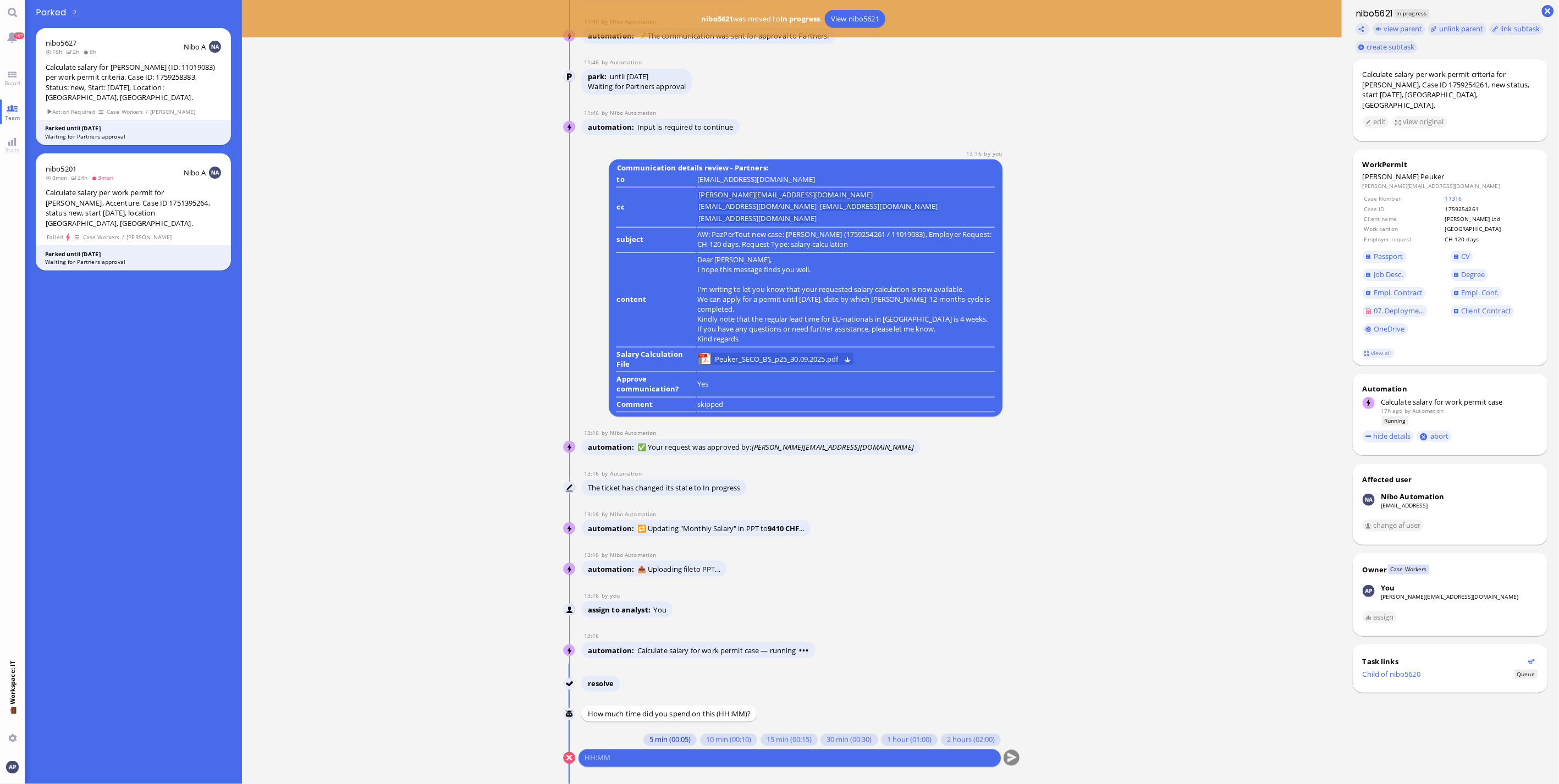
click at [643, 735] on button "5 min (00:05)" at bounding box center [670, 740] width 53 height 12
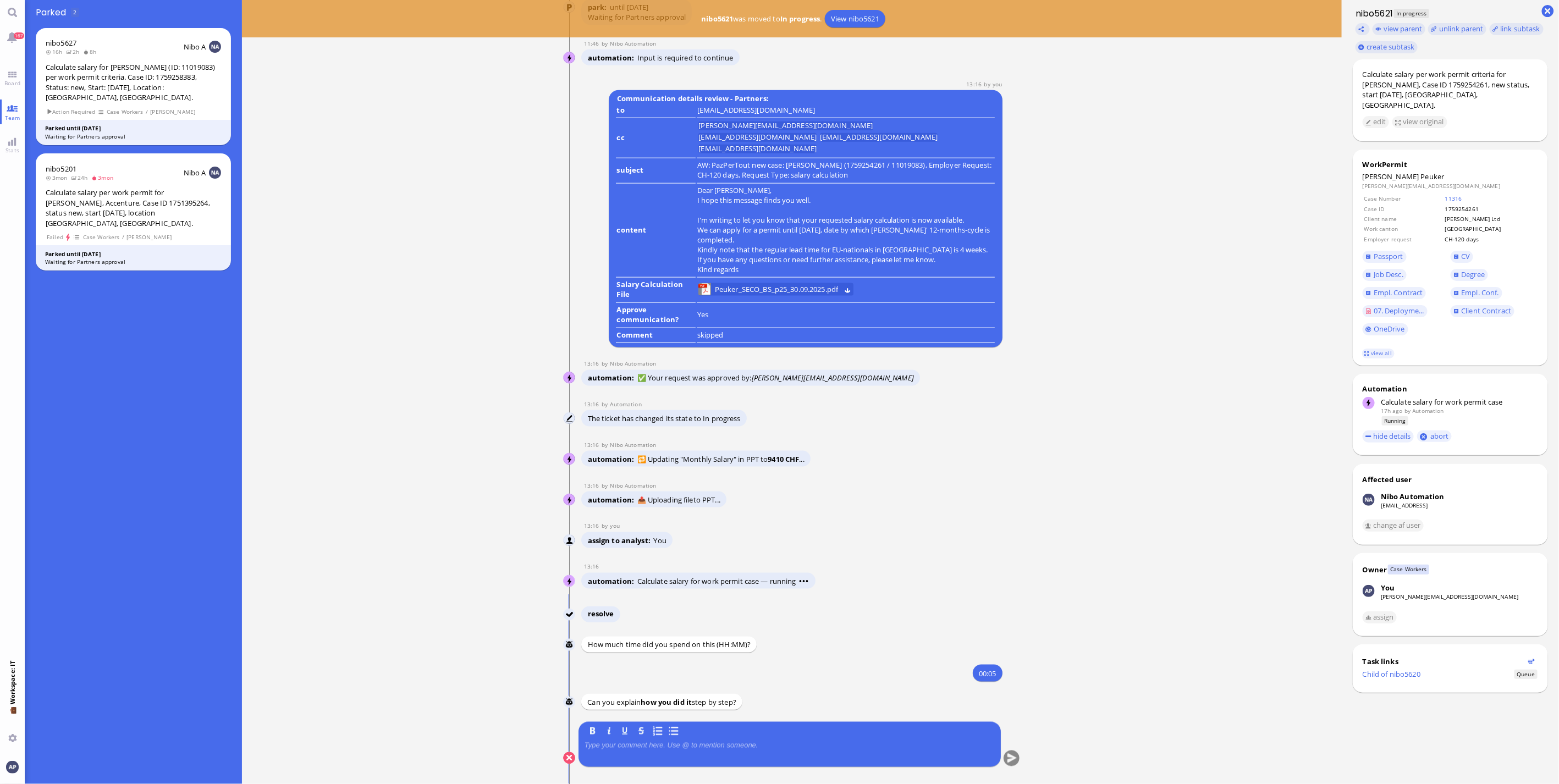
click at [633, 749] on p at bounding box center [790, 745] width 410 height 9
click at [1013, 757] on button "submit" at bounding box center [1011, 758] width 16 height 16
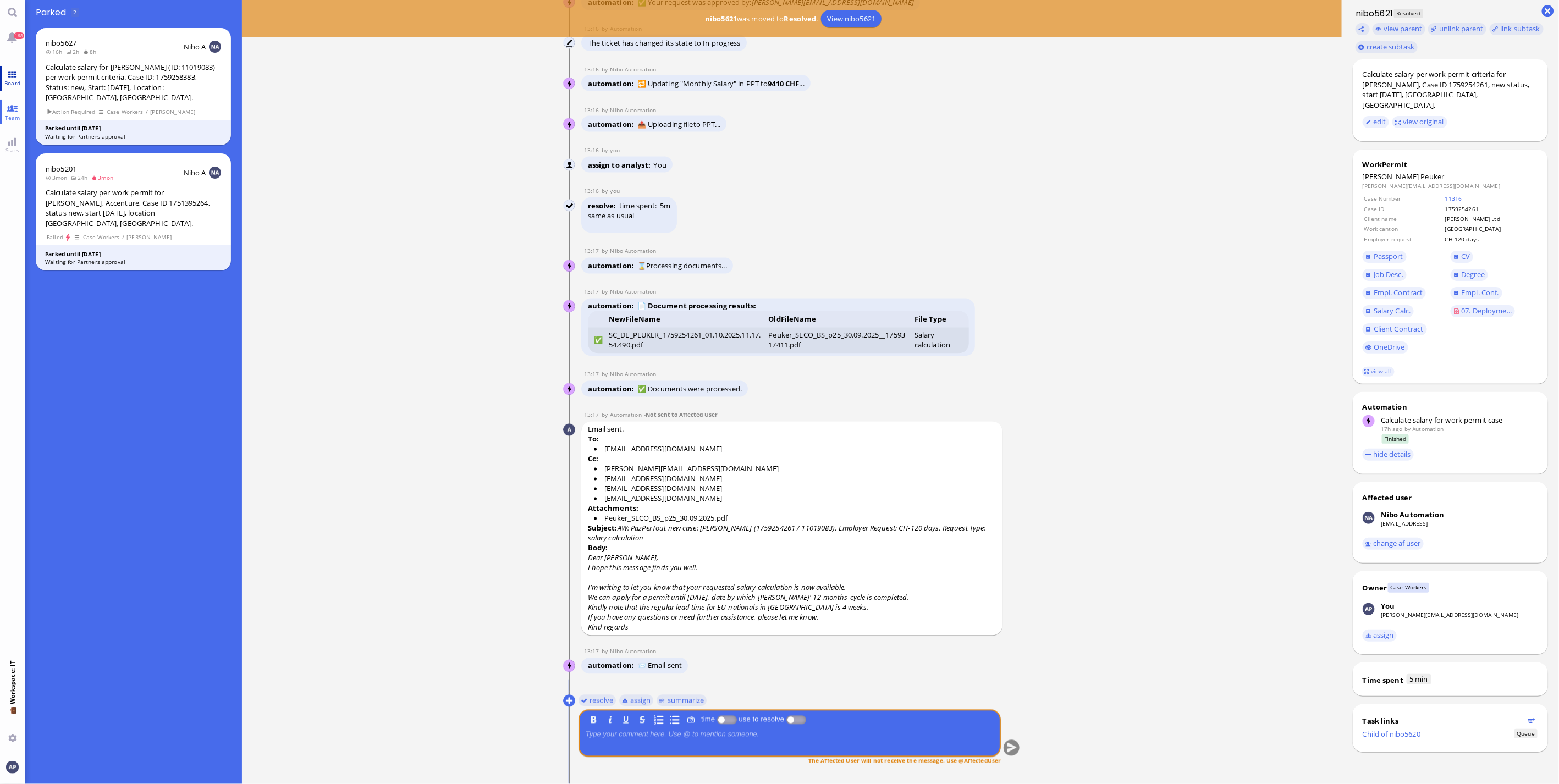
click at [14, 77] on link "Board" at bounding box center [12, 78] width 25 height 25
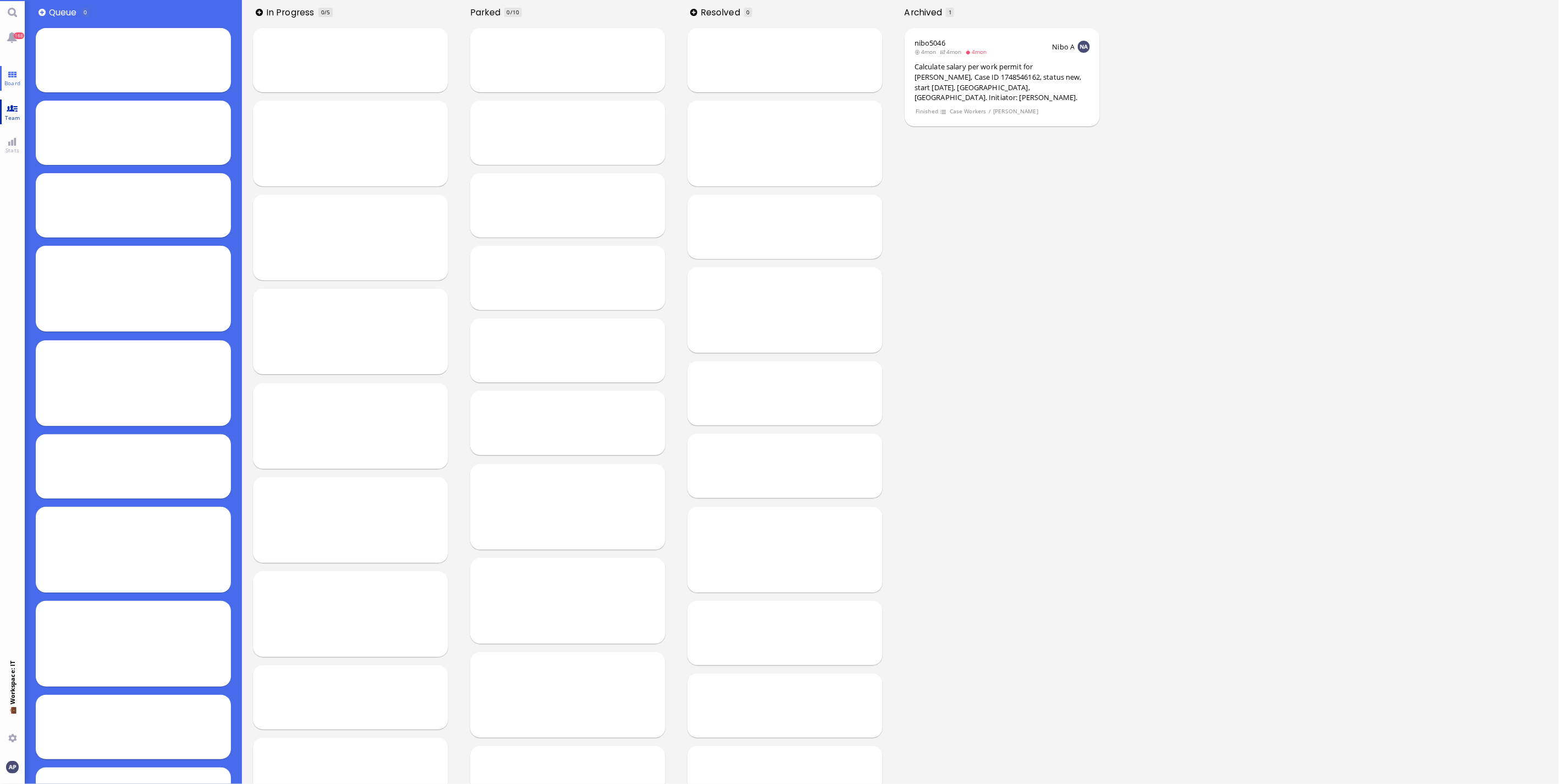
click at [10, 111] on link "Team" at bounding box center [12, 111] width 25 height 25
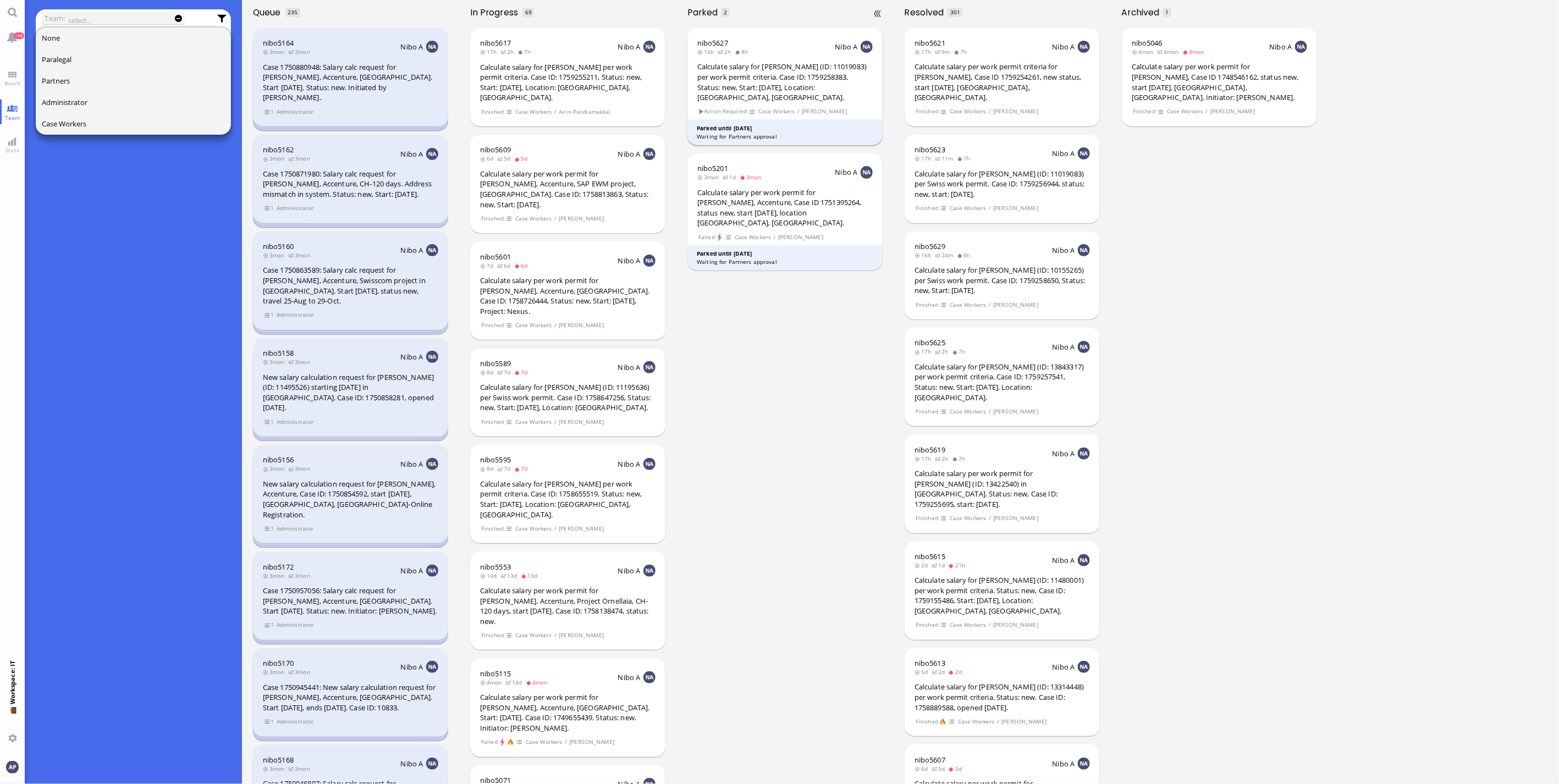
click at [795, 68] on div "Calculate salary for [PERSON_NAME] (ID: 11019083) per work permit criteria. Cas…" at bounding box center [785, 82] width 176 height 41
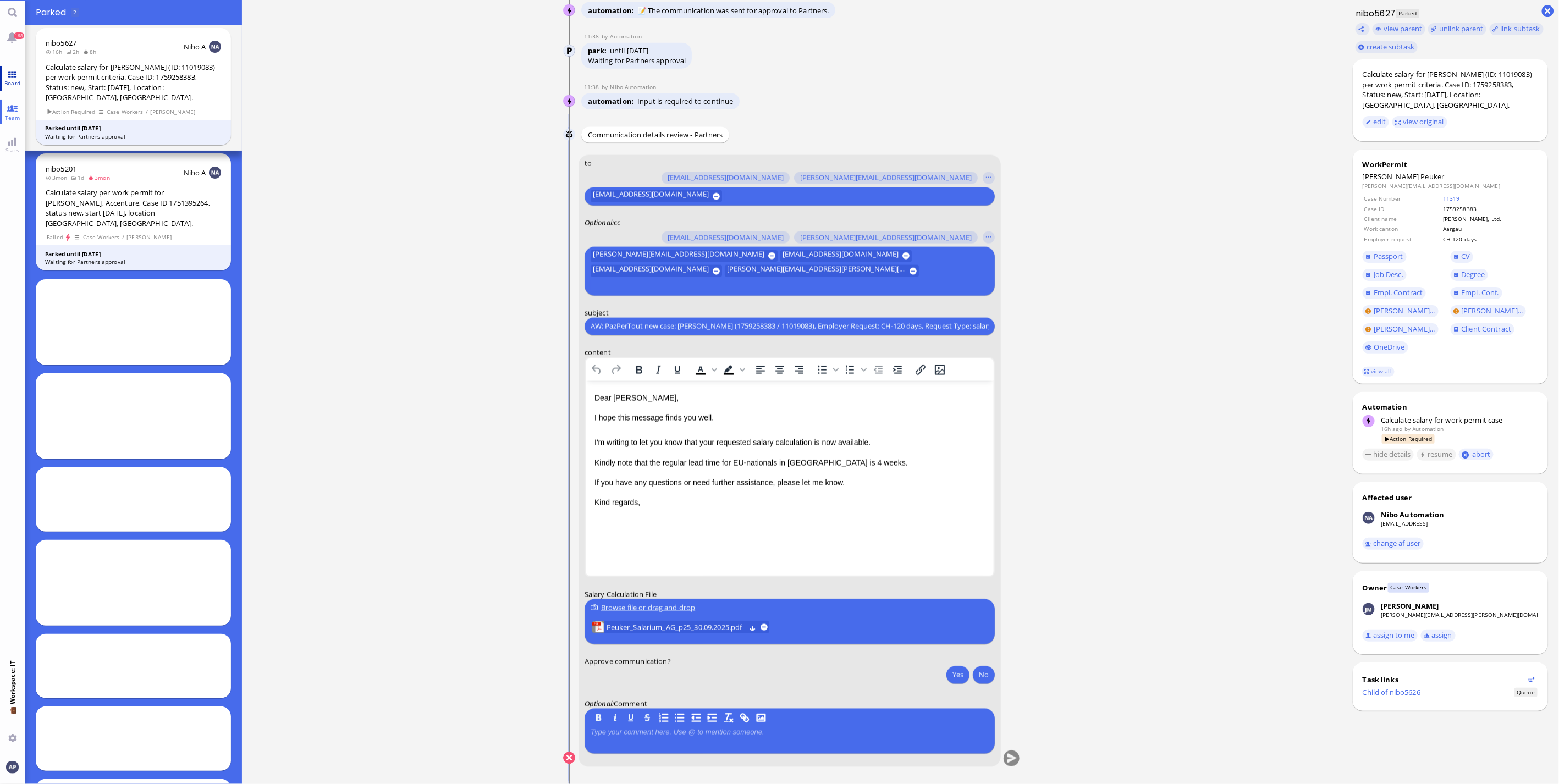
click at [17, 81] on span "Board" at bounding box center [12, 83] width 21 height 8
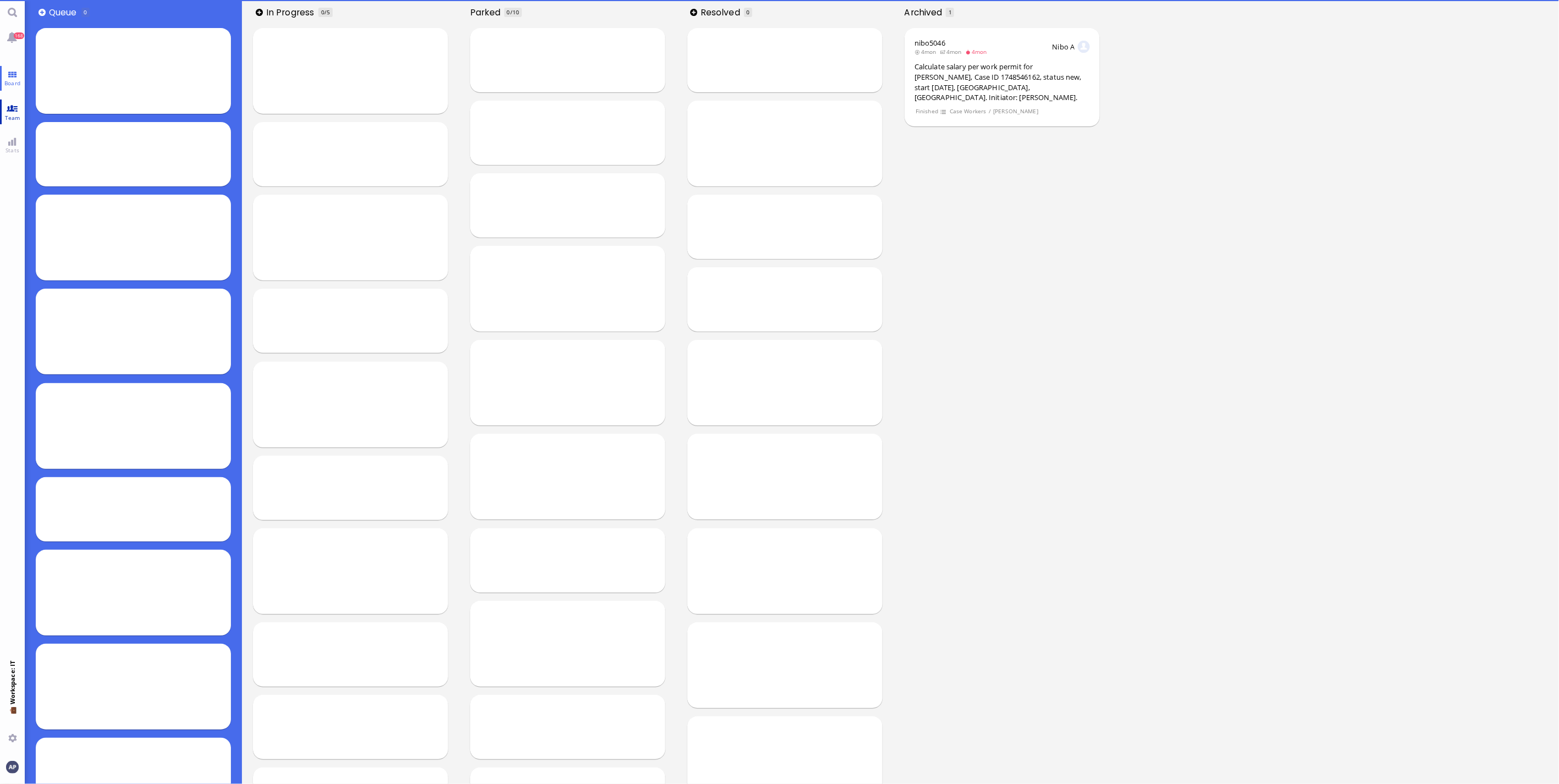
click at [11, 114] on span "Team" at bounding box center [13, 117] width 21 height 8
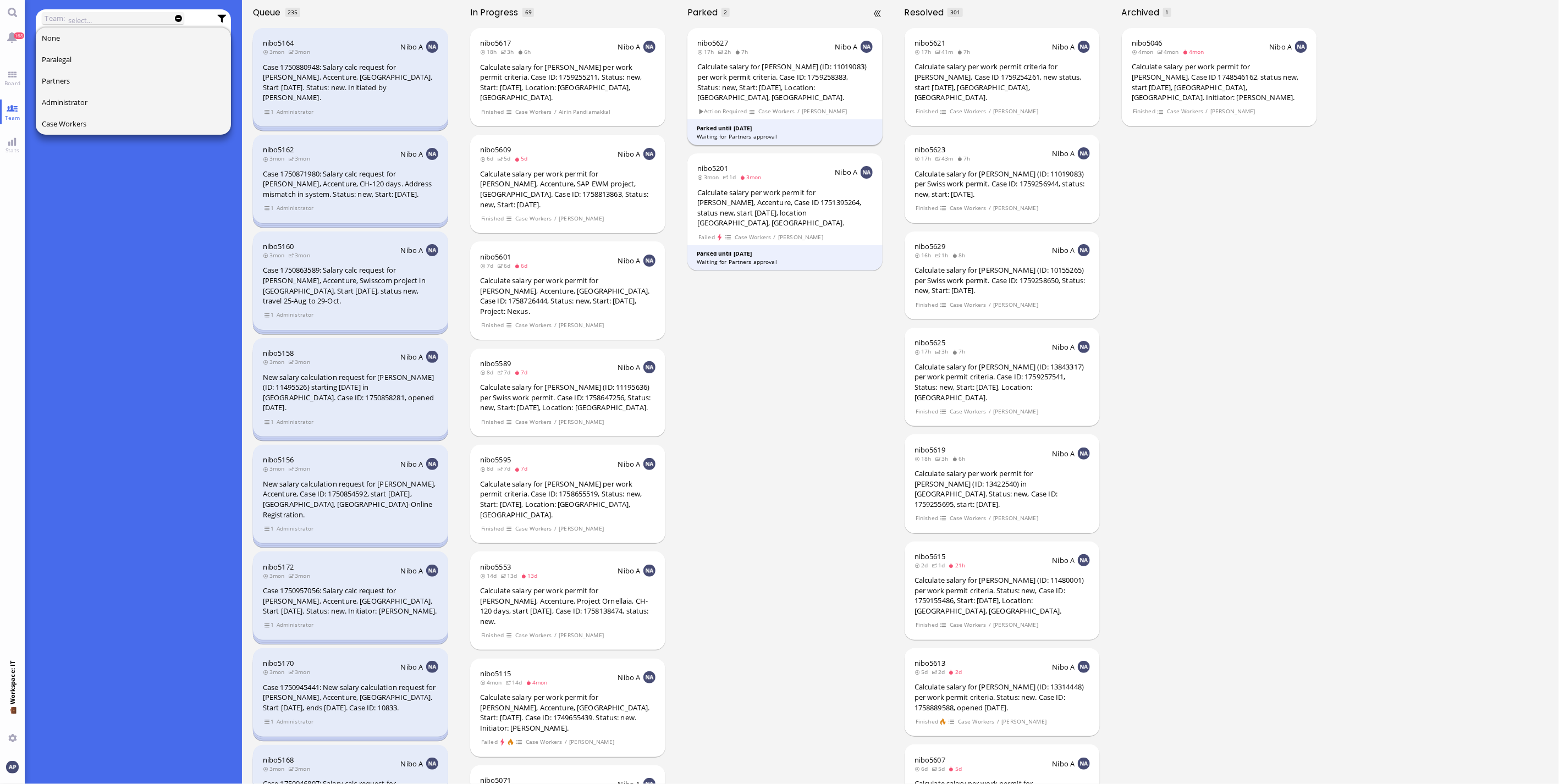
click at [796, 77] on div "Calculate salary for [PERSON_NAME] (ID: 11019083) per work permit criteria. Cas…" at bounding box center [785, 82] width 176 height 41
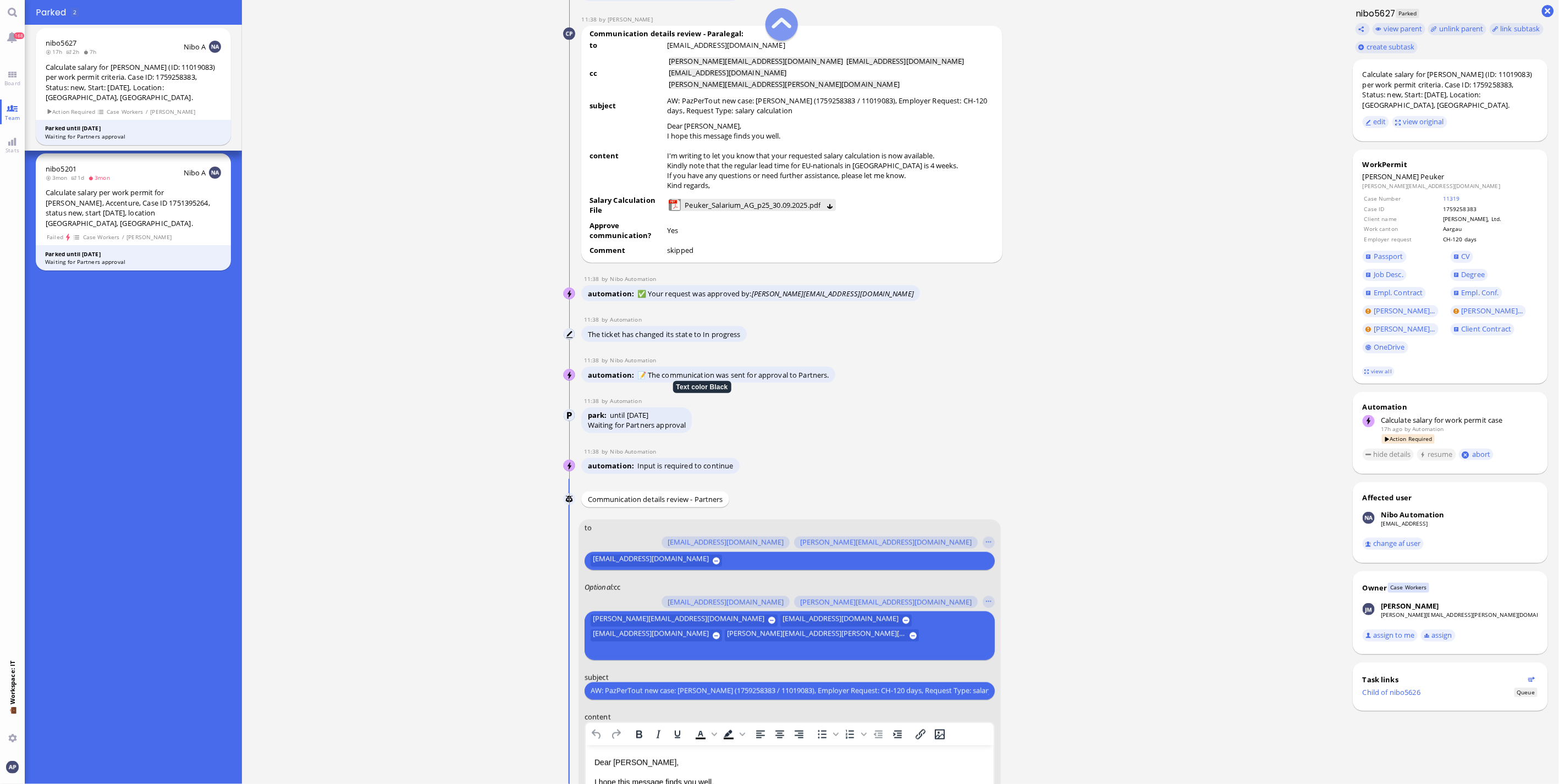
scroll to position [-366, 0]
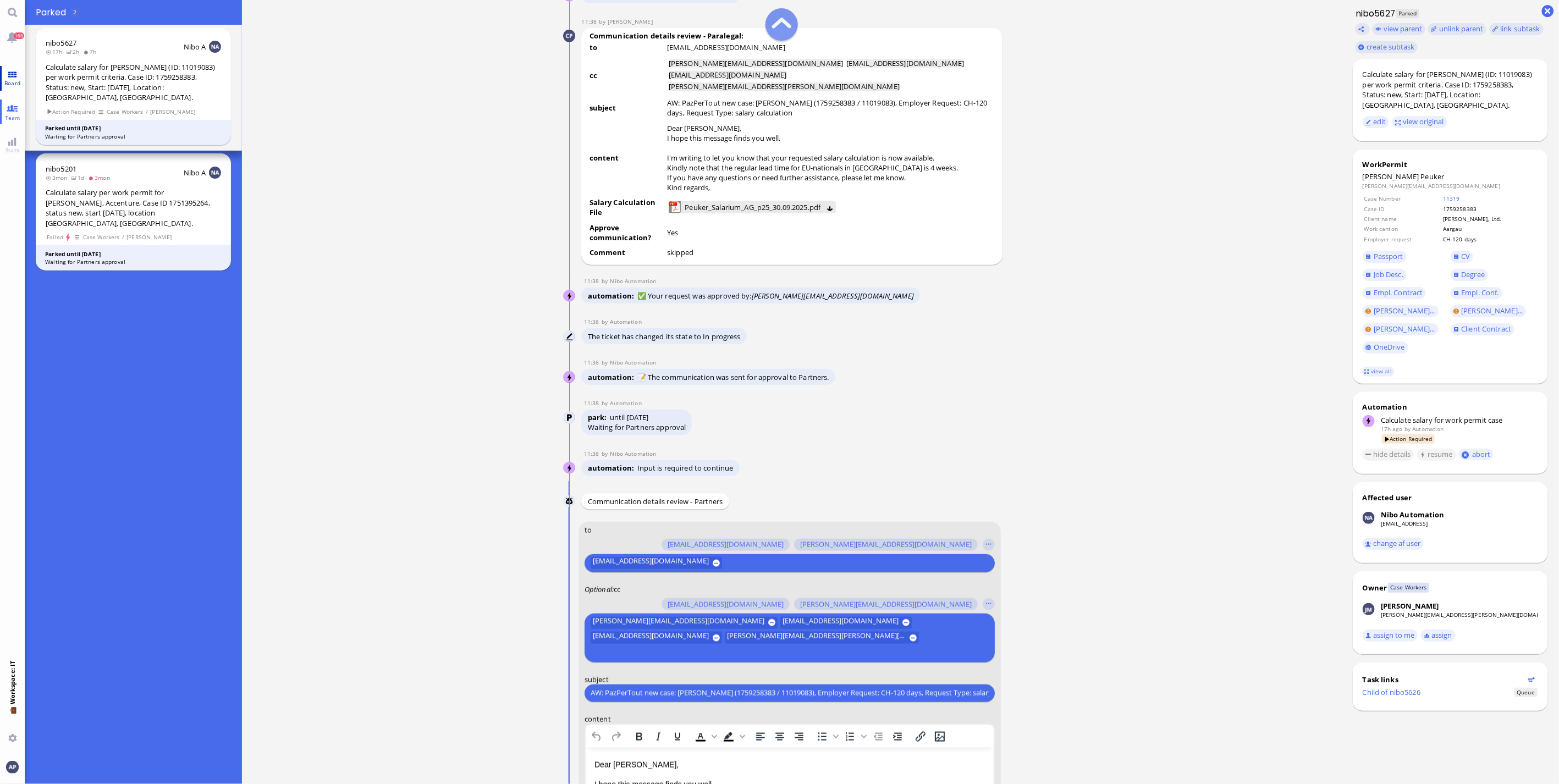
click at [13, 73] on link "Board" at bounding box center [12, 78] width 25 height 25
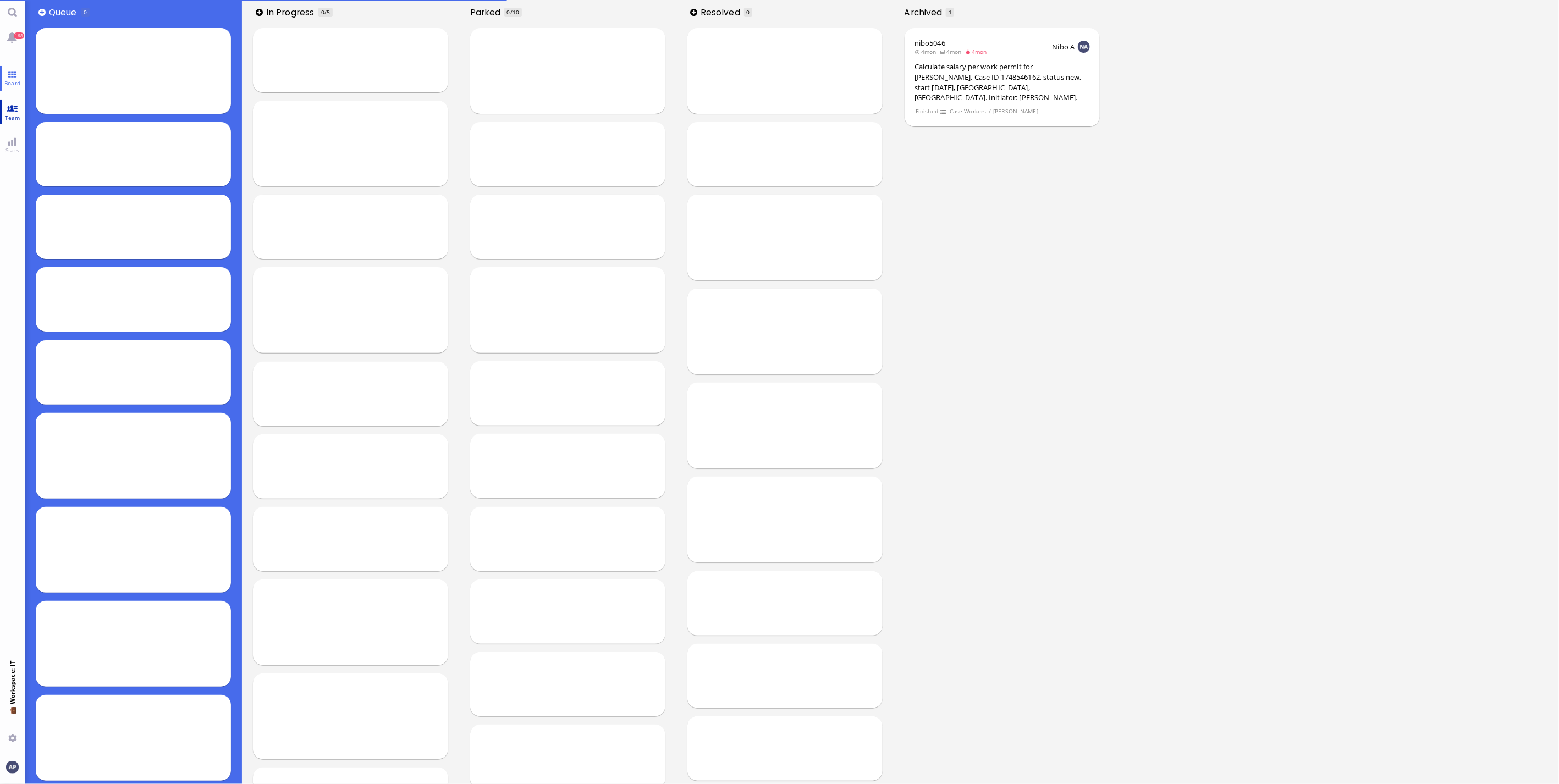
click at [13, 108] on link "Team" at bounding box center [12, 111] width 25 height 25
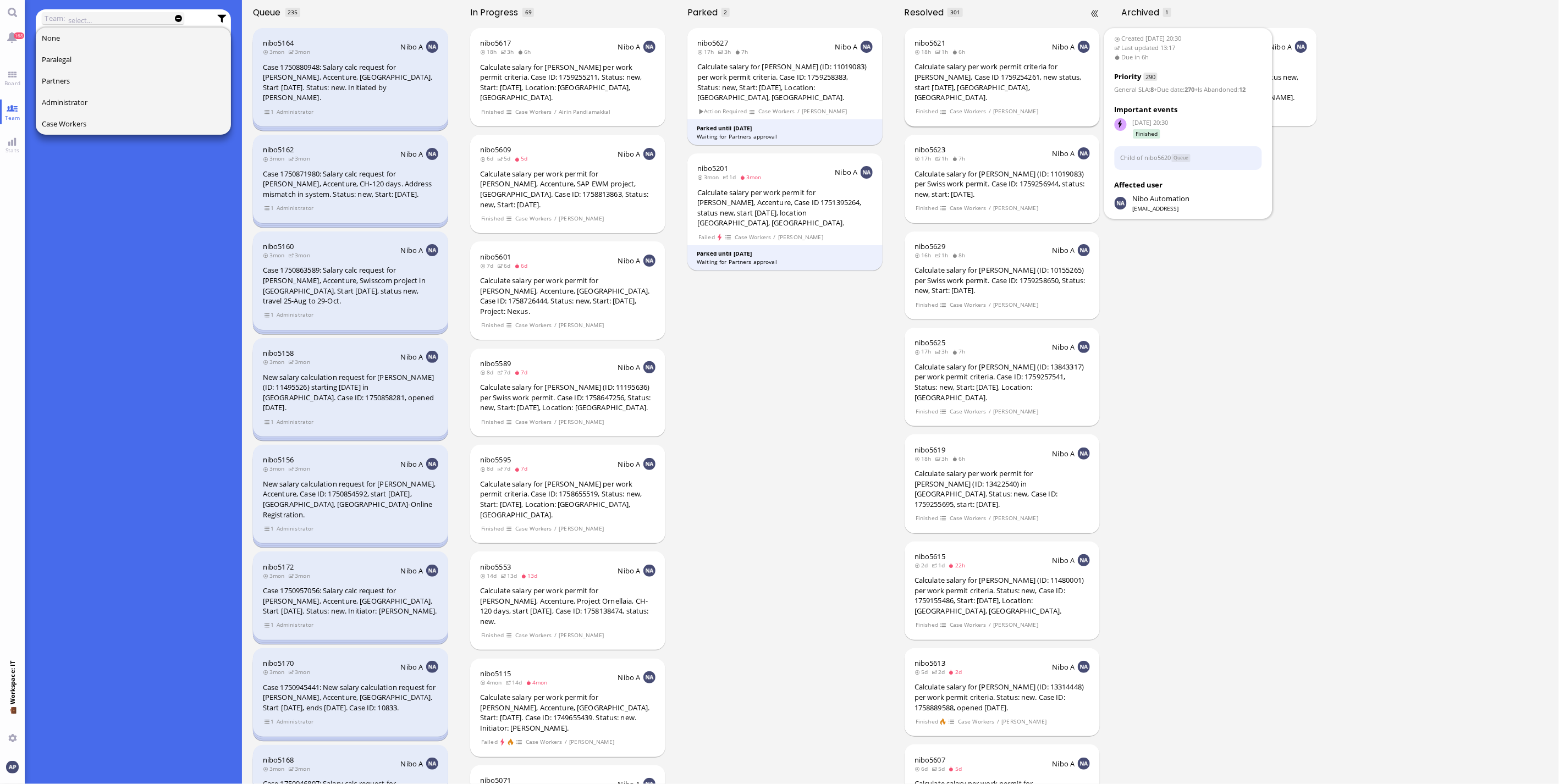
click at [986, 84] on div "Calculate salary per work permit criteria for [PERSON_NAME], Case ID 1759254261…" at bounding box center [1002, 82] width 176 height 41
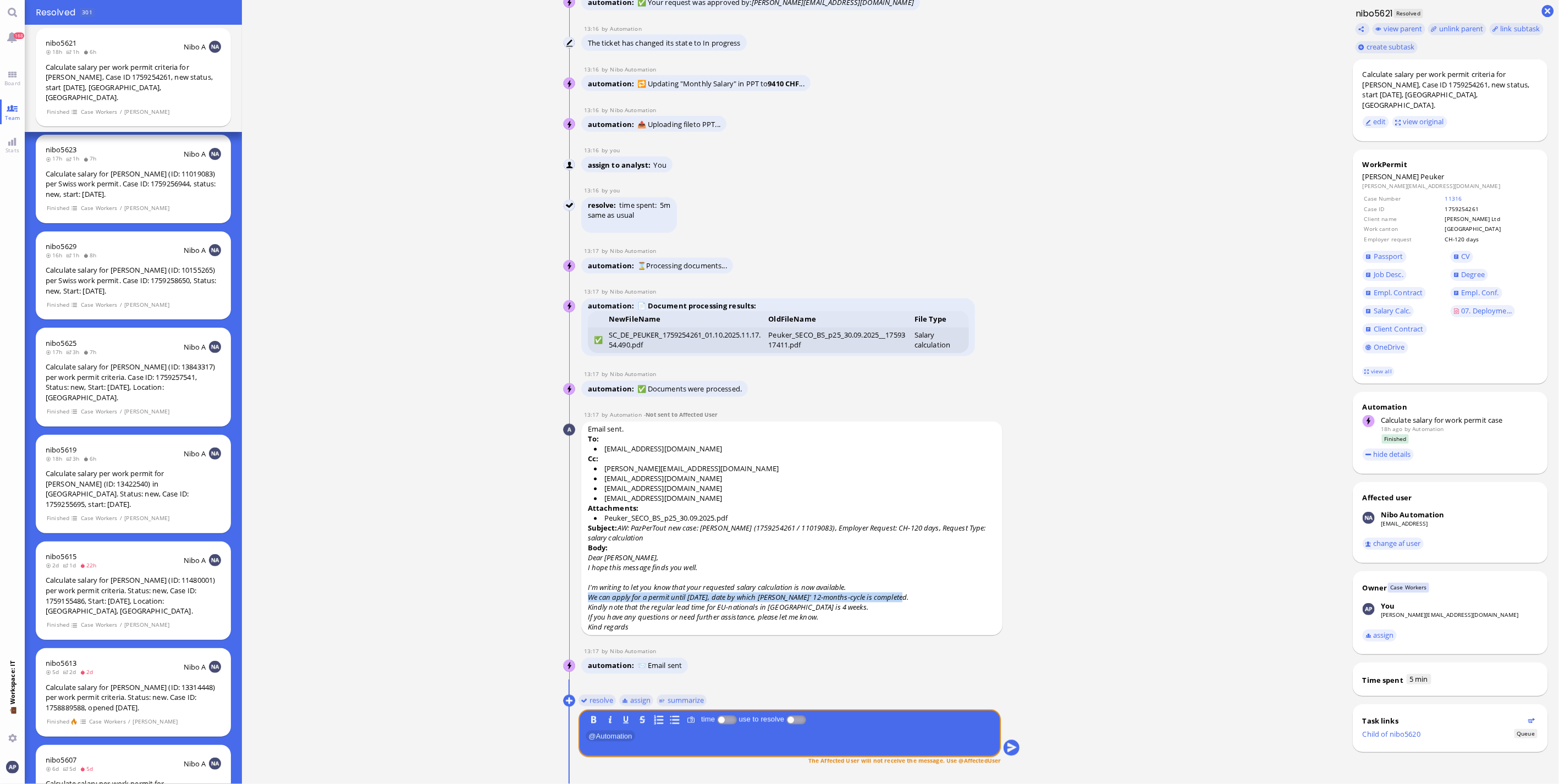
drag, startPoint x: 584, startPoint y: 599, endPoint x: 900, endPoint y: 595, distance: 316.0
click at [900, 595] on p "We can apply for a permit until [DATE], date by which [PERSON_NAME]' 12-months-…" at bounding box center [792, 598] width 409 height 10
copy p "We can apply for a permit until [DATE], date by which [PERSON_NAME]' 12-months-…"
click at [13, 82] on span "Board" at bounding box center [12, 83] width 21 height 8
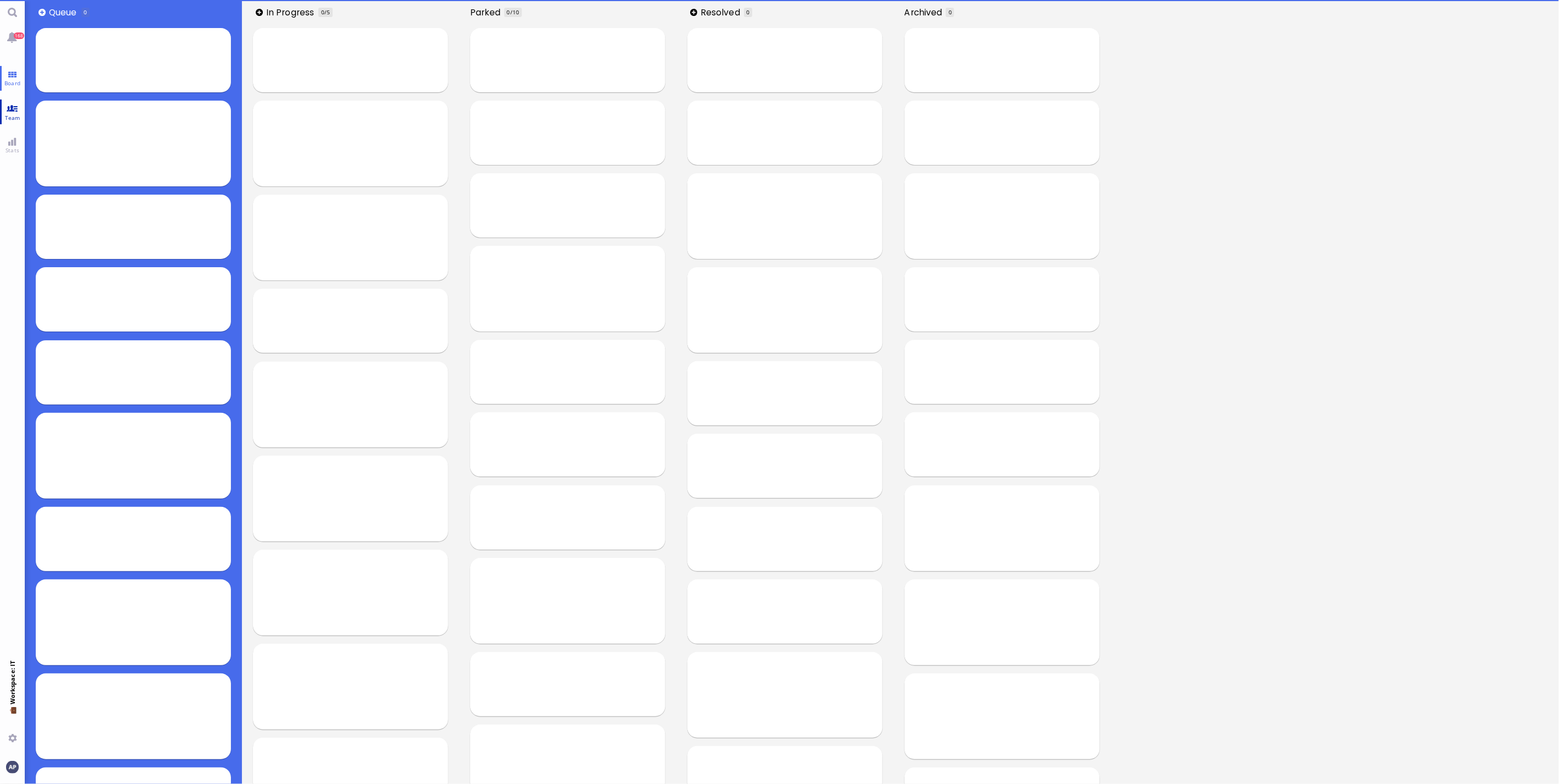
click at [19, 111] on link "Team" at bounding box center [12, 111] width 25 height 25
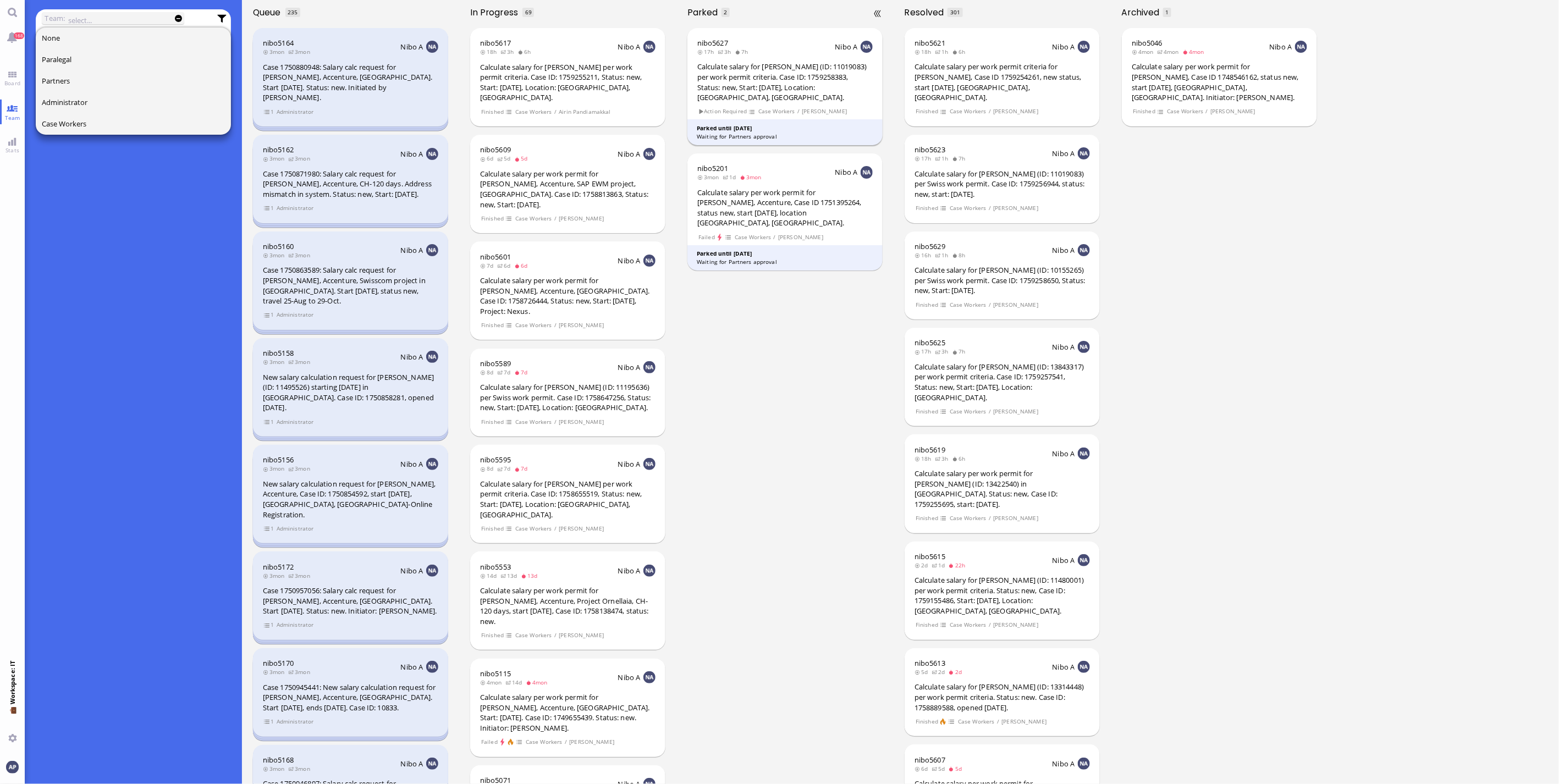
click at [779, 97] on div "Calculate salary for [PERSON_NAME] (ID: 11019083) per work permit criteria. Cas…" at bounding box center [785, 82] width 176 height 41
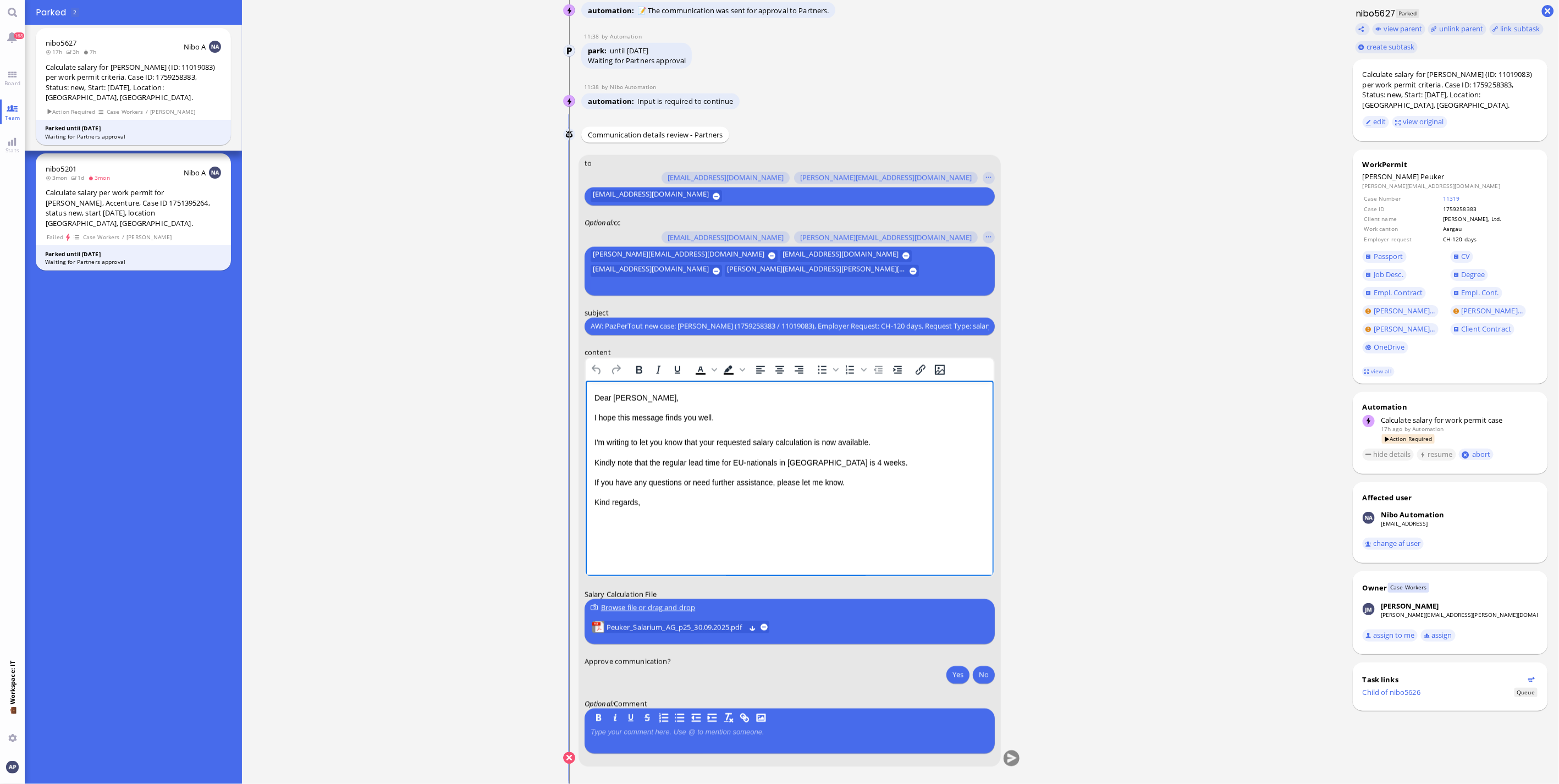
click at [881, 441] on p "I hope this message finds you well. I'm writing to let you know that your reque…" at bounding box center [789, 430] width 390 height 37
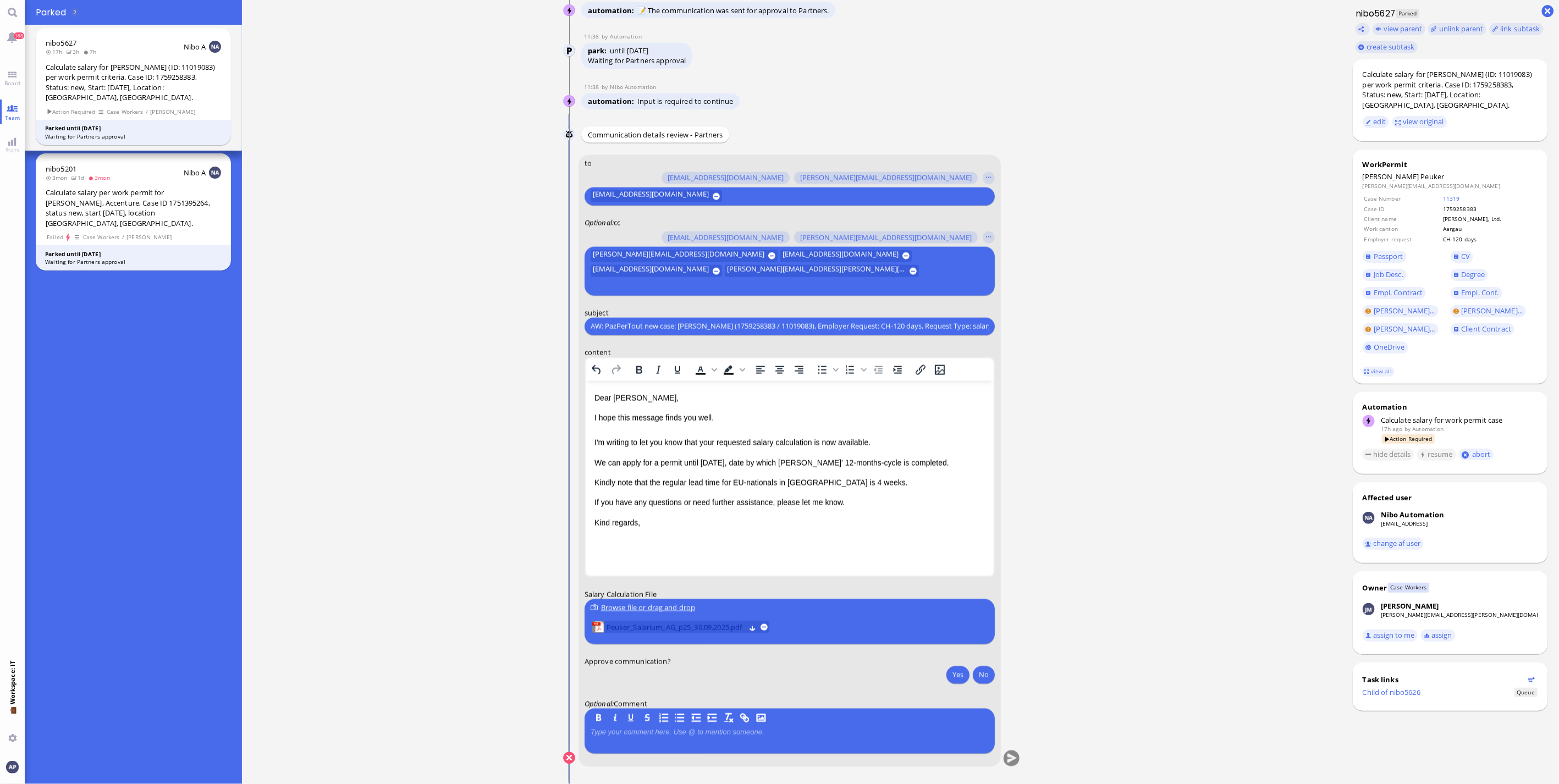
click at [714, 630] on span "Peuker_Salarium_AG_p25_30.09.2025.pdf" at bounding box center [675, 627] width 139 height 12
click at [813, 480] on p "Kindly note that the regular lead time for EU-nationals in [GEOGRAPHIC_DATA] is…" at bounding box center [789, 482] width 390 height 12
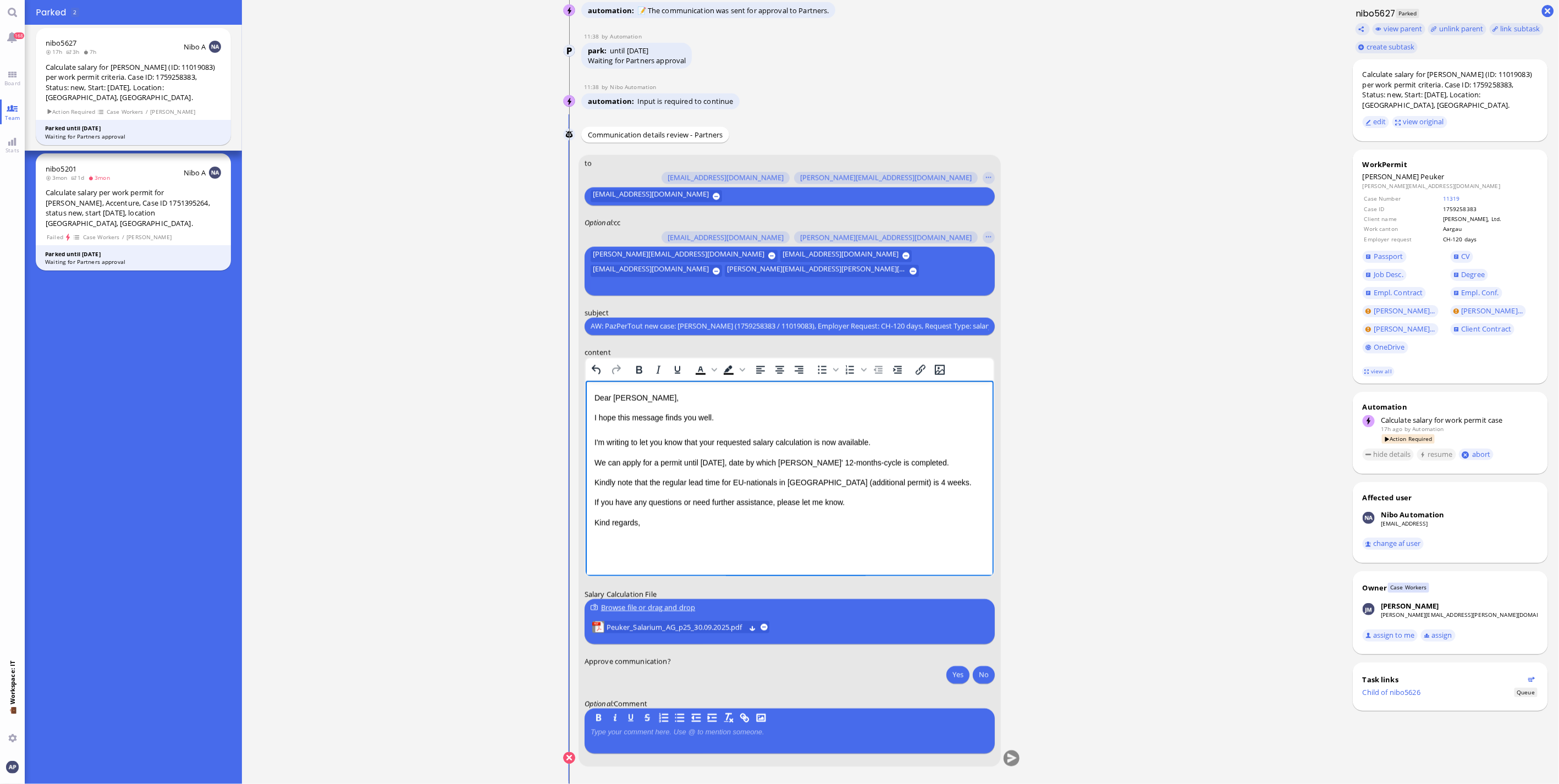
drag, startPoint x: 889, startPoint y: 479, endPoint x: 1520, endPoint y: 1032, distance: 839.0
click at [889, 479] on p "Kindly note that the regular lead time for EU-nationals in [GEOGRAPHIC_DATA] (a…" at bounding box center [789, 482] width 390 height 12
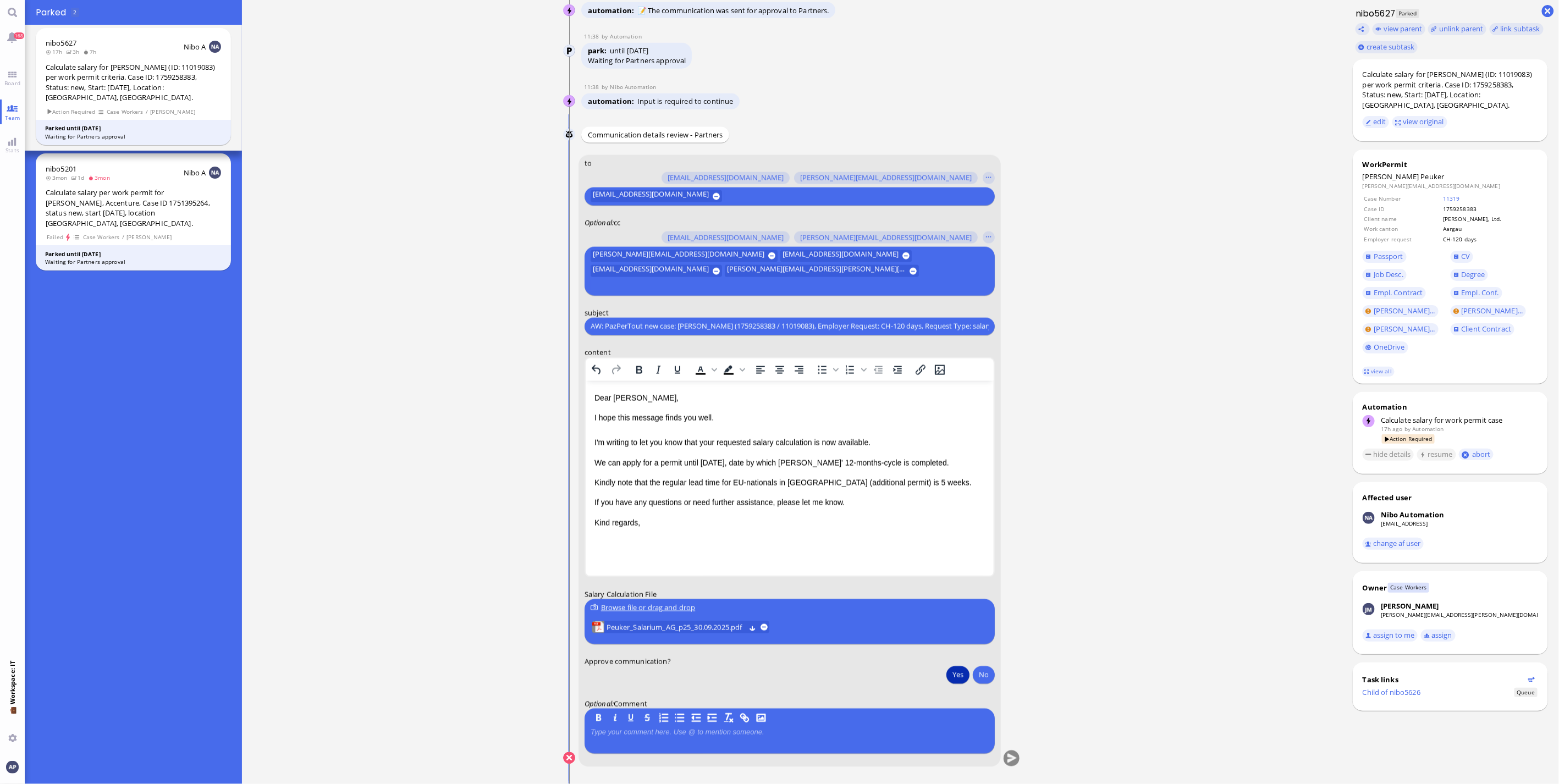
drag, startPoint x: 948, startPoint y: 675, endPoint x: 954, endPoint y: 678, distance: 6.7
click at [954, 678] on button "Yes" at bounding box center [958, 674] width 23 height 18
click at [953, 678] on button "Yes" at bounding box center [958, 674] width 23 height 18
click at [1008, 762] on button "submit" at bounding box center [1011, 758] width 16 height 16
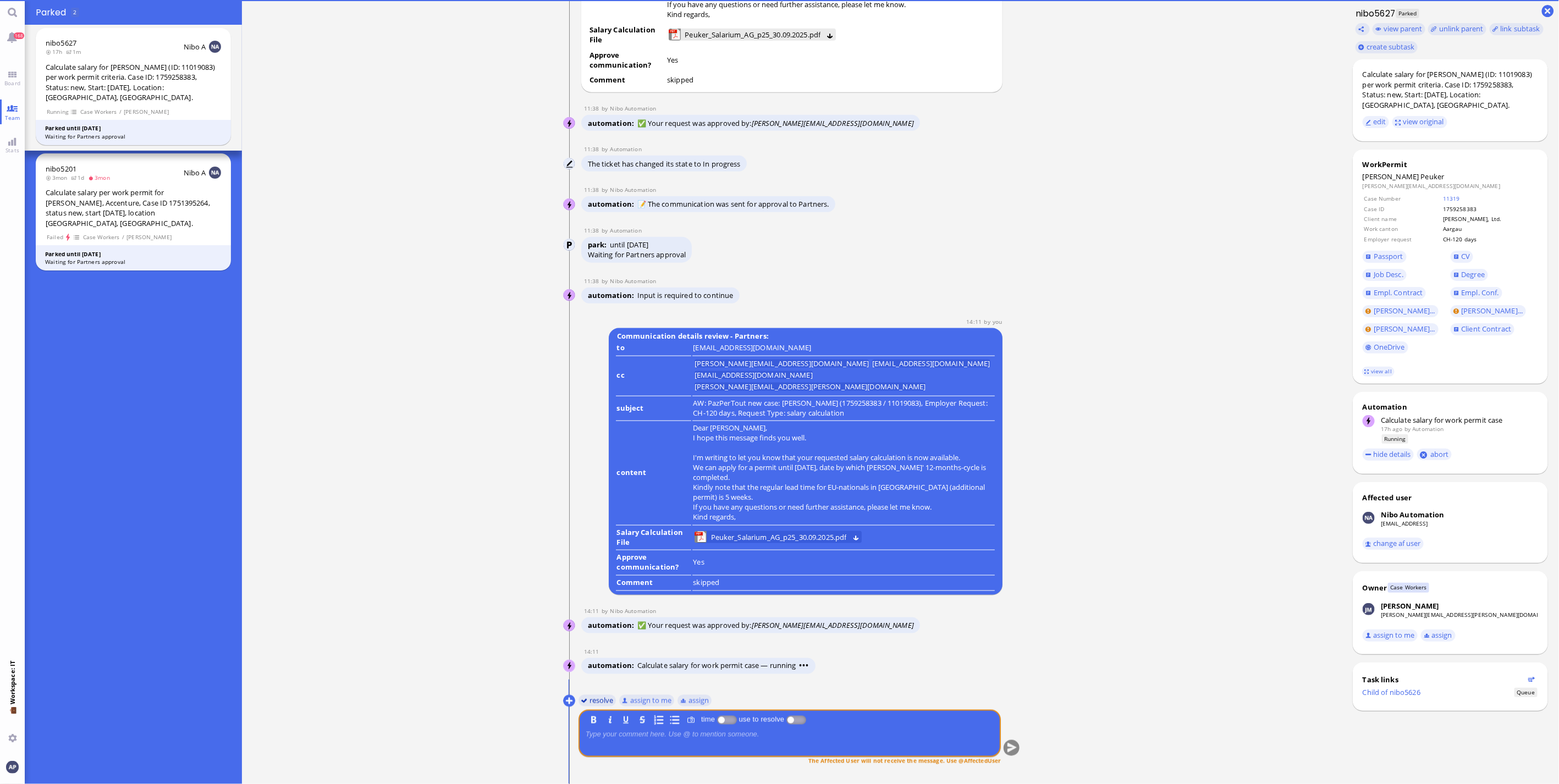
click at [598, 699] on button "resolve" at bounding box center [597, 701] width 38 height 12
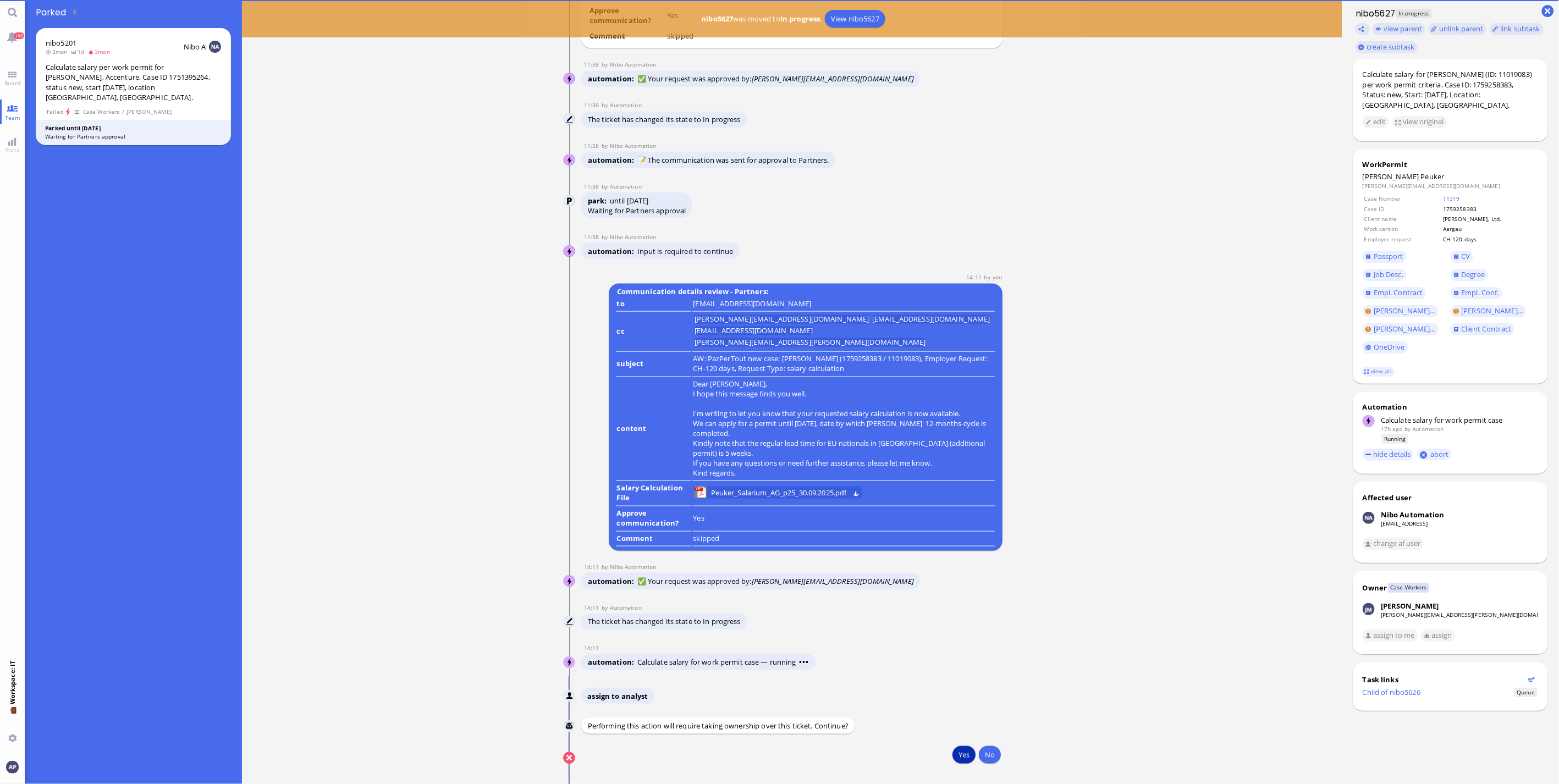
click at [954, 756] on button "Yes" at bounding box center [964, 754] width 23 height 18
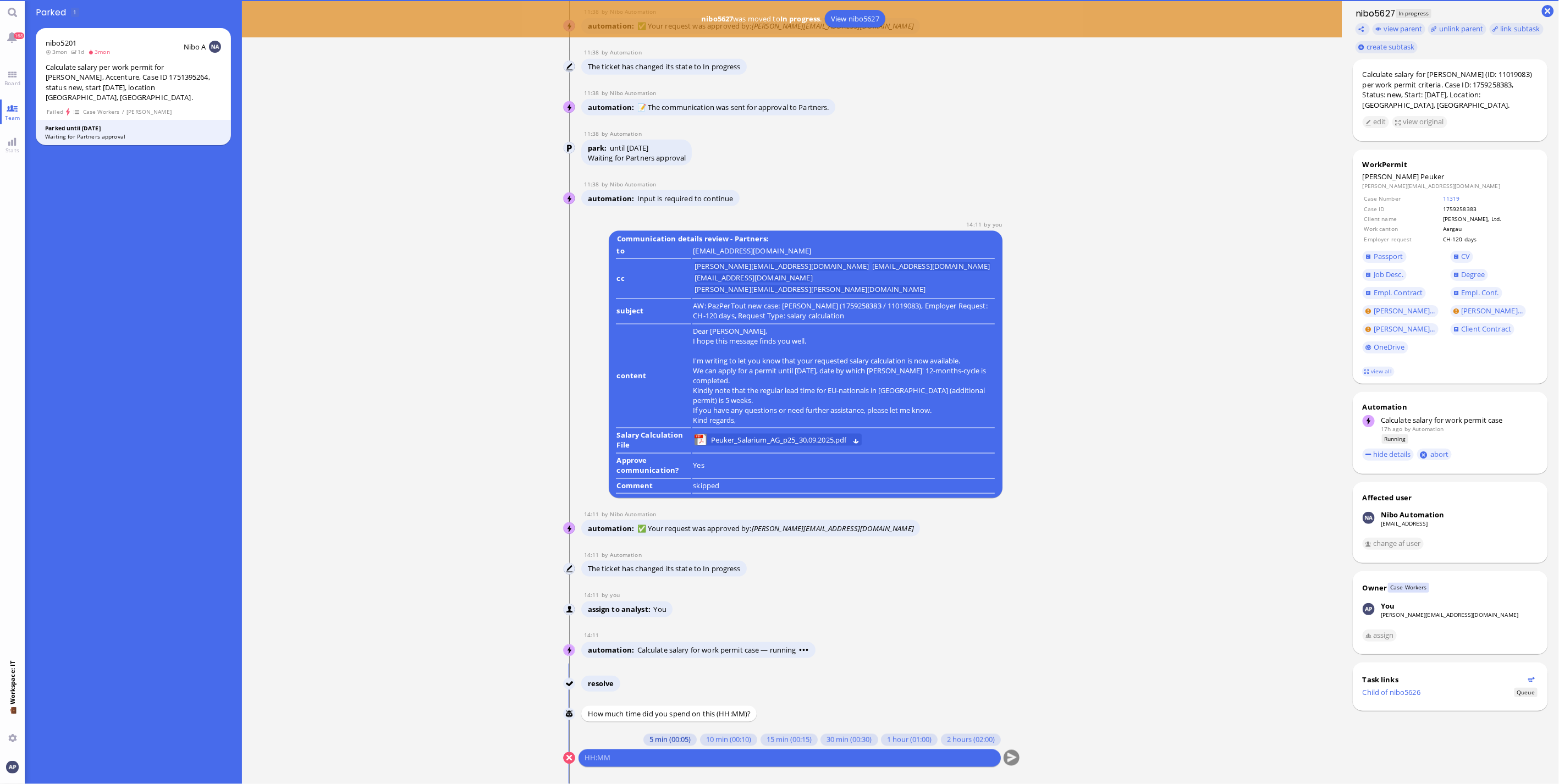
click at [670, 740] on button "5 min (00:05)" at bounding box center [670, 740] width 53 height 12
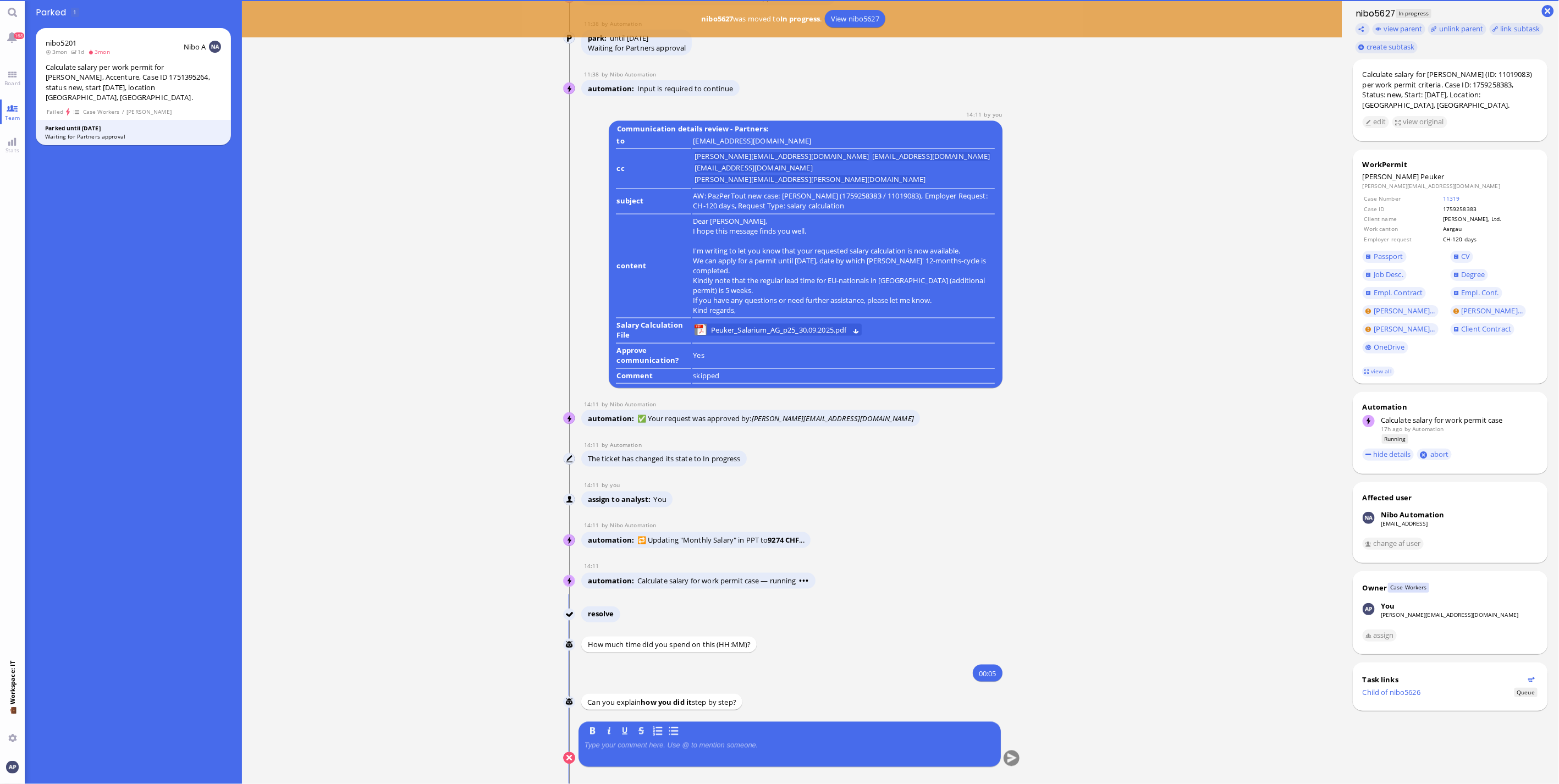
click at [668, 745] on p at bounding box center [790, 745] width 410 height 9
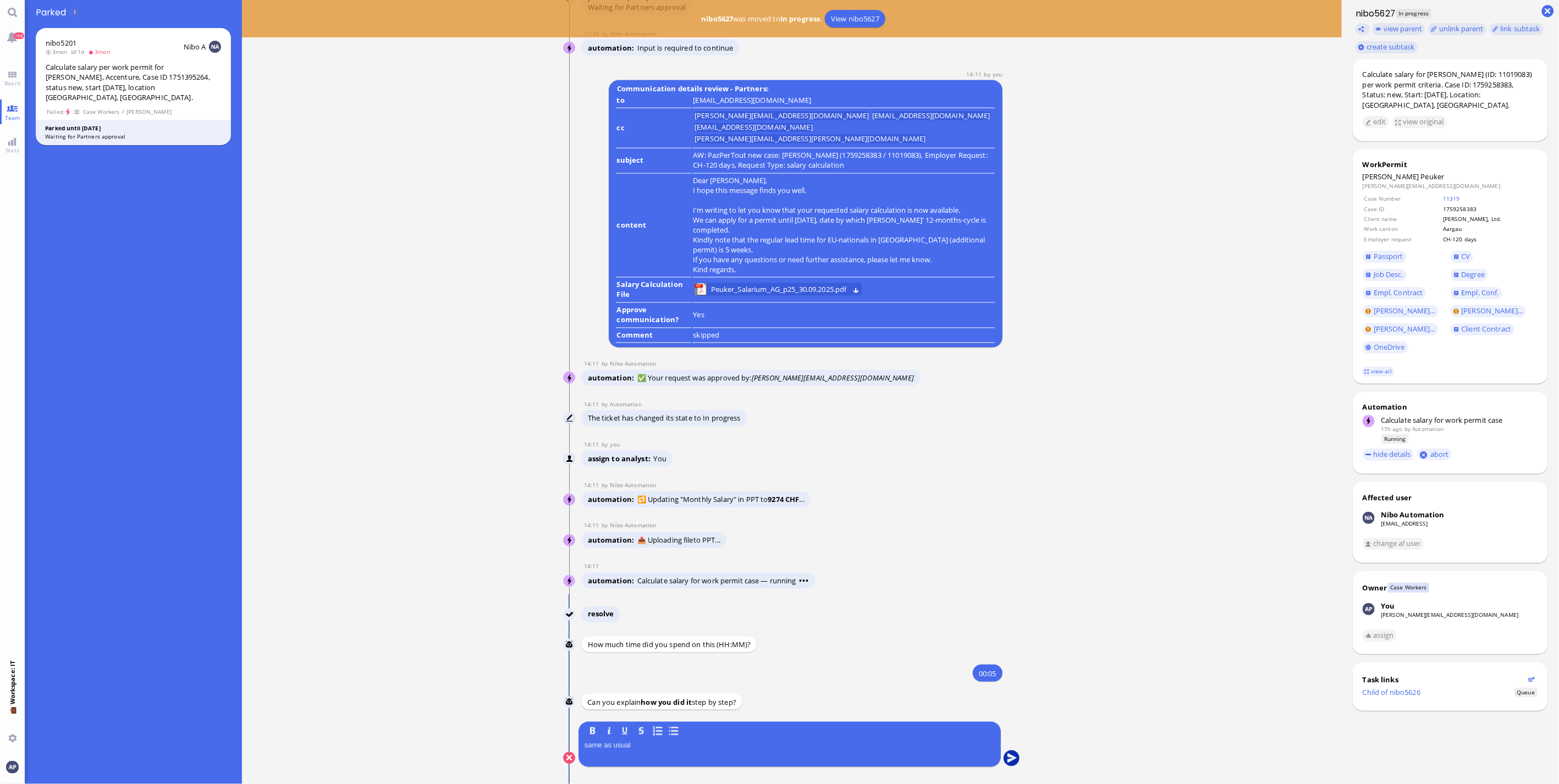
click at [1009, 756] on button "submit" at bounding box center [1011, 758] width 16 height 16
